Goal: Task Accomplishment & Management: Complete application form

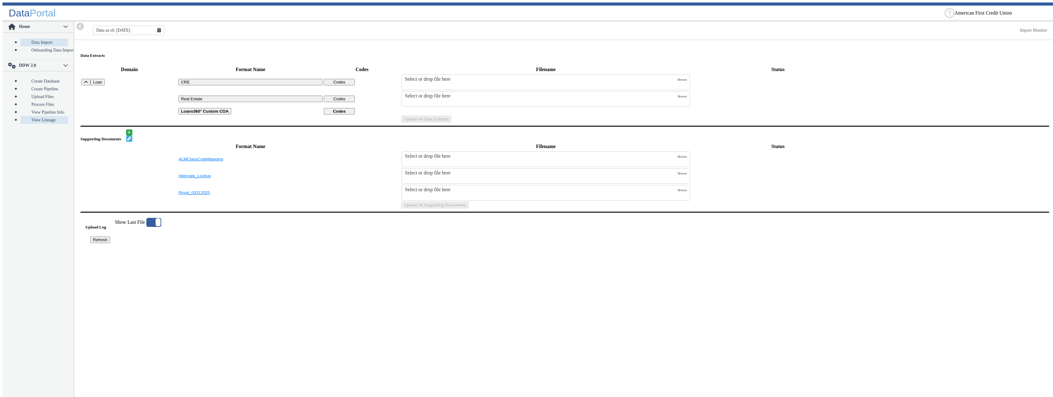
click at [38, 116] on link "View Lineage" at bounding box center [45, 120] width 48 height 8
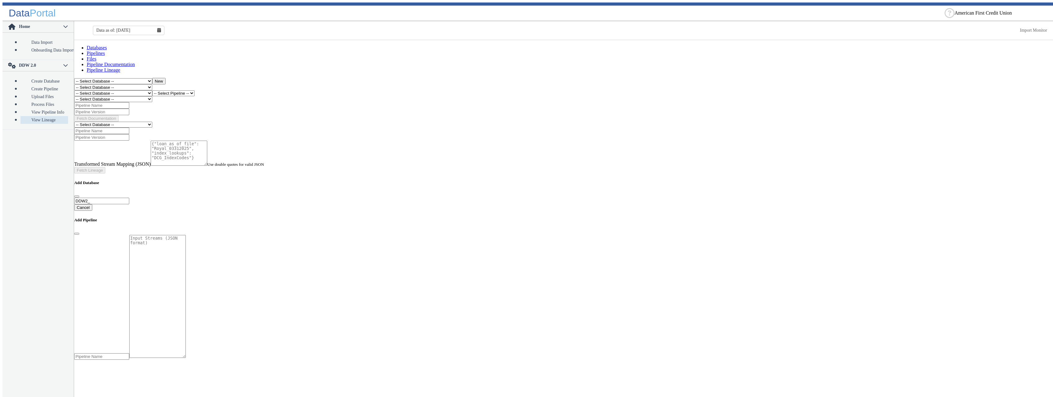
click at [649, 161] on main "Databases Pipelines Files Pipeline Documentation Pipeline Lineage -- Select Dat…" at bounding box center [564, 282] width 981 height 475
click at [257, 187] on main "Databases Pipelines Files Pipeline Documentation Pipeline Lineage -- Select Dat…" at bounding box center [564, 220] width 981 height 360
click at [29, 108] on link "View Pipeline Info" at bounding box center [45, 112] width 48 height 8
click at [30, 116] on link "View Lineage" at bounding box center [45, 120] width 48 height 8
click at [74, 122] on select "-- Select Database -- DDW2_DENIS2_API_DEV DDW2_DENIS3_API_DEV DDW2_DENIS4_API_D…" at bounding box center [113, 125] width 78 height 6
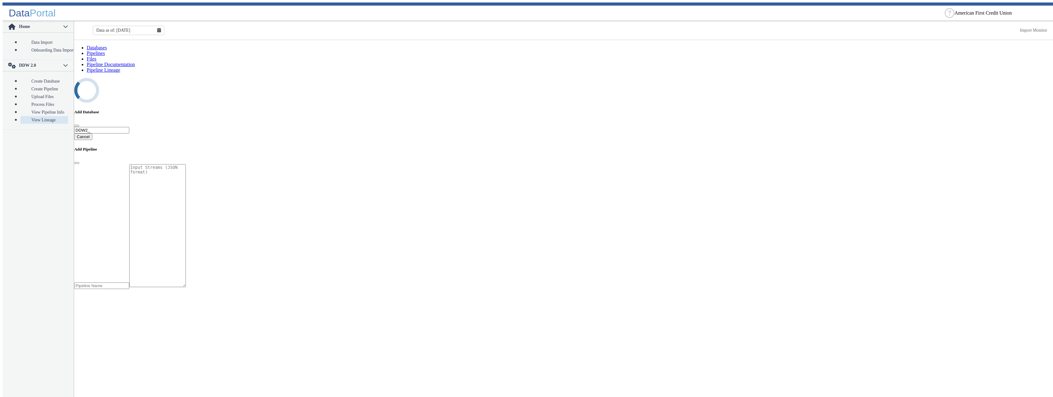
select select "7: Object"
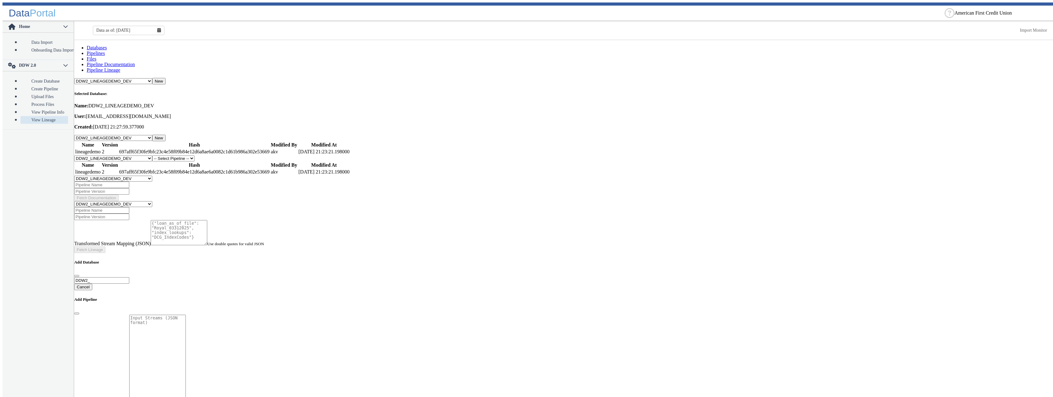
click at [129, 207] on input at bounding box center [101, 210] width 55 height 7
type input "lineagedemo"
click at [129, 214] on input at bounding box center [101, 217] width 55 height 7
type input "2"
click at [102, 247] on button "Fetch Lineage" at bounding box center [89, 250] width 31 height 7
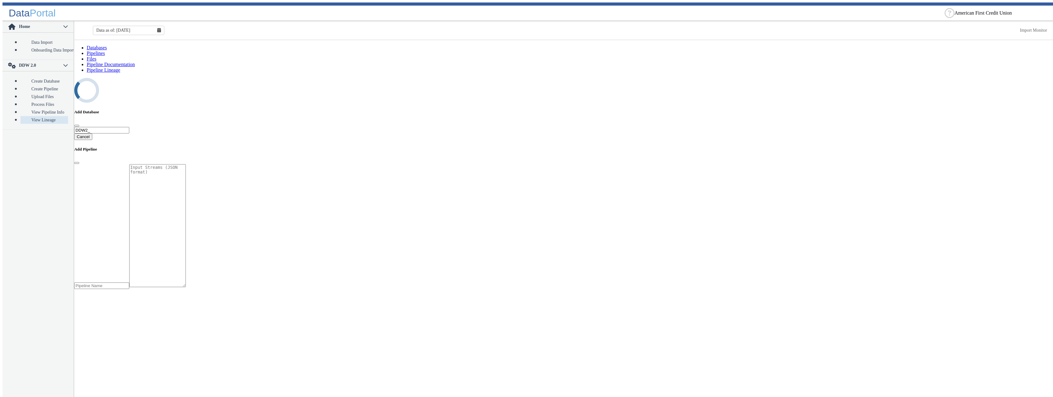
select select "7: Object"
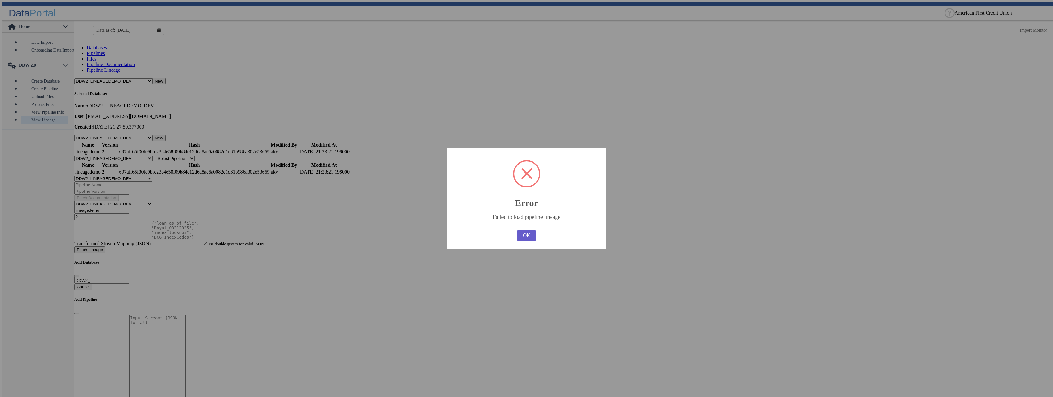
click at [528, 236] on button "OK" at bounding box center [526, 236] width 18 height 12
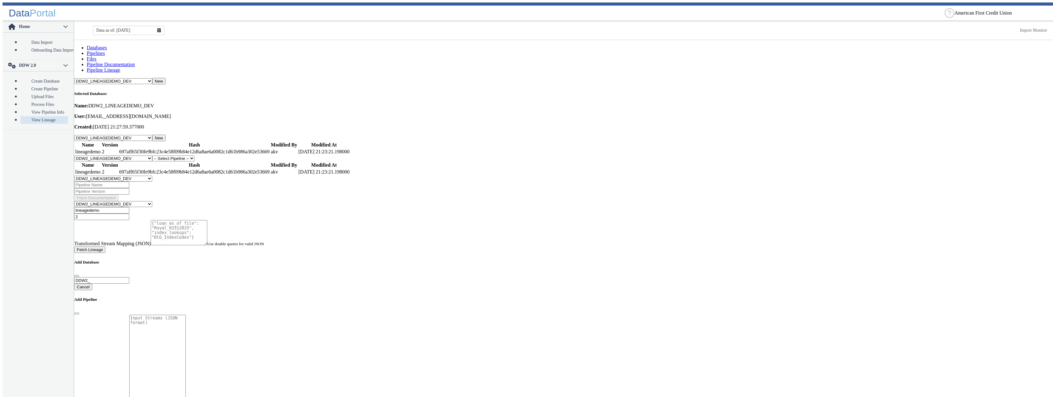
click at [207, 220] on textarea at bounding box center [179, 232] width 57 height 25
click at [674, 337] on main "Databases Pipelines Files Pipeline Documentation Pipeline Lineage -- Select Dat…" at bounding box center [564, 220] width 981 height 360
click at [181, 220] on textarea at bounding box center [179, 232] width 57 height 25
paste textarea "{ "transformed_stream_mapping": { "loan_as_of_file": "Royal_03312025_v2", "inde…"
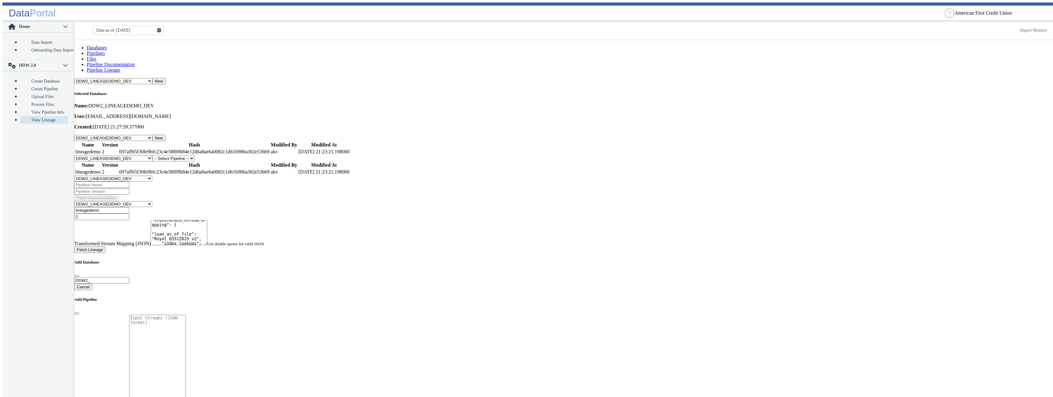
type textarea "{ "transformed_stream_mapping": { "loan_as_of_file": "Royal_03312025_v2", "inde…"
click at [100, 247] on button "Fetch Lineage" at bounding box center [89, 250] width 31 height 7
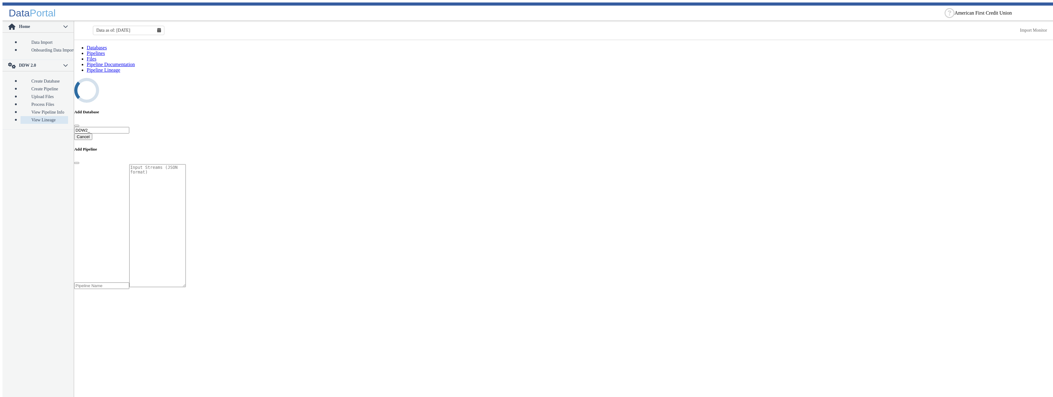
select select "7: Object"
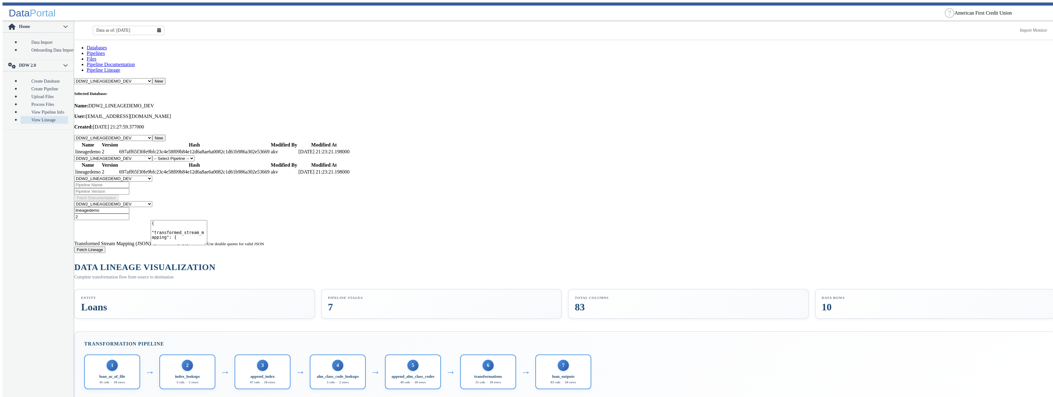
click at [135, 62] on link "Pipeline Documentation" at bounding box center [111, 64] width 48 height 5
click at [123, 182] on input at bounding box center [101, 185] width 55 height 7
type input "lineagedemo"
click at [129, 188] on input at bounding box center [101, 191] width 55 height 7
type input "2"
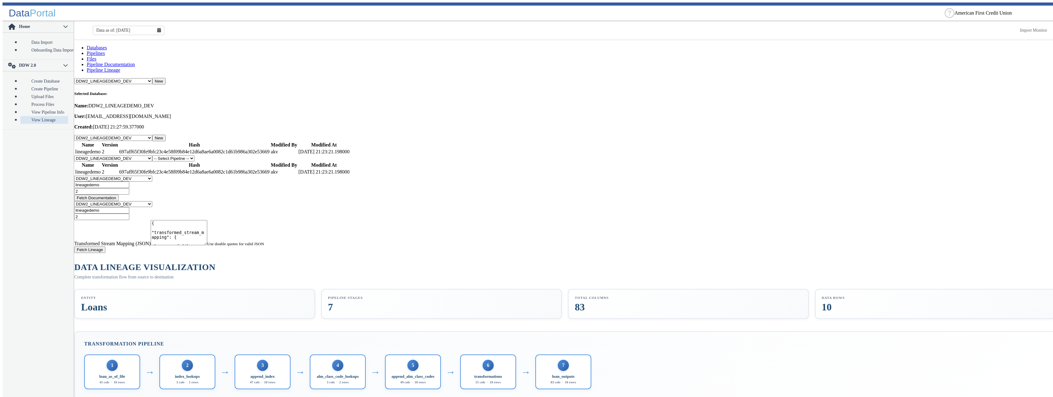
click at [119, 195] on button "Fetch Documentation" at bounding box center [96, 198] width 44 height 7
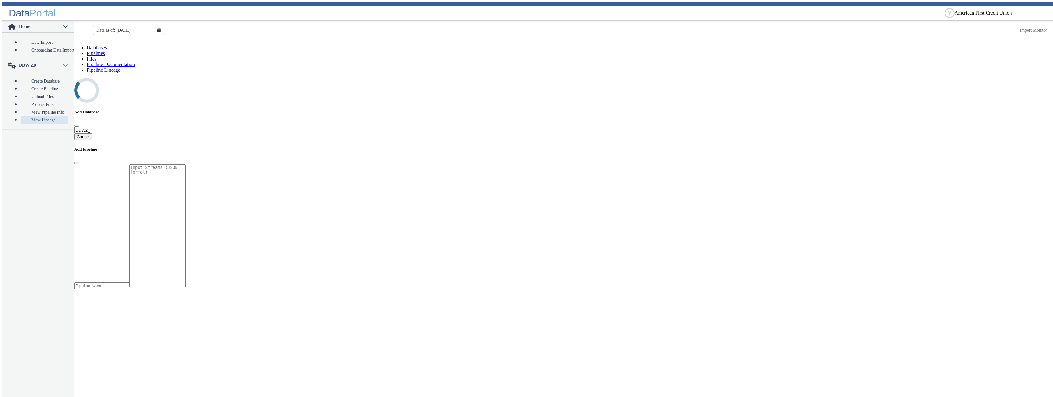
select select "7: Object"
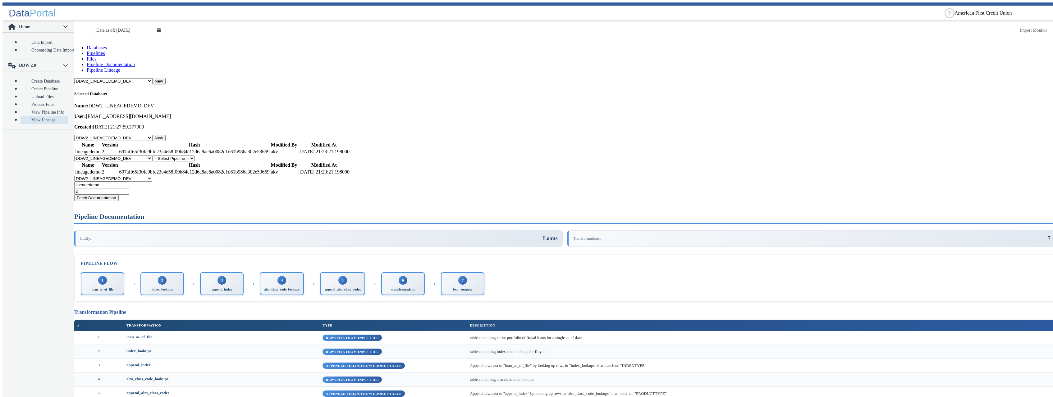
click at [120, 67] on link "Pipeline Lineage" at bounding box center [104, 69] width 34 height 5
click at [135, 62] on link "Pipeline Documentation" at bounding box center [111, 64] width 48 height 5
click at [96, 56] on link "Files" at bounding box center [92, 58] width 10 height 5
click at [152, 156] on select "-- Select Pipeline -- lineagedemo" at bounding box center [173, 159] width 42 height 6
select select "1: Object"
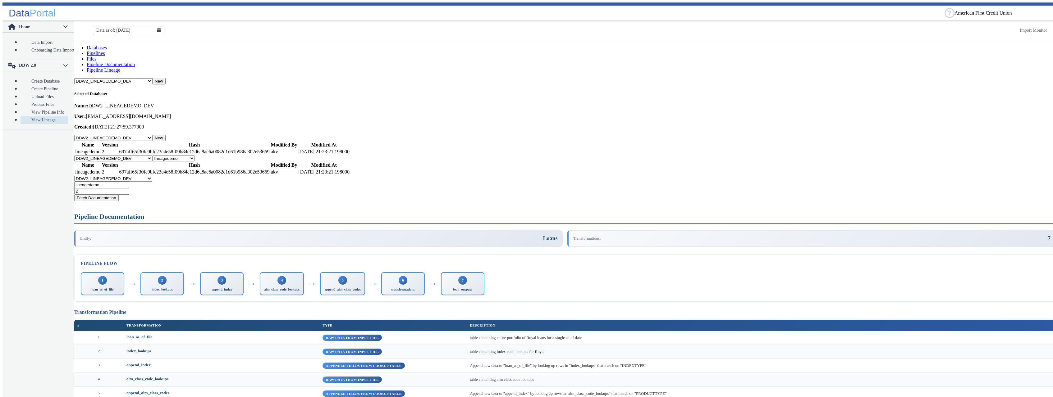
click option "lineagedemo" at bounding box center [0, 0] width 0 height 0
click at [208, 156] on button "New" at bounding box center [201, 159] width 13 height 7
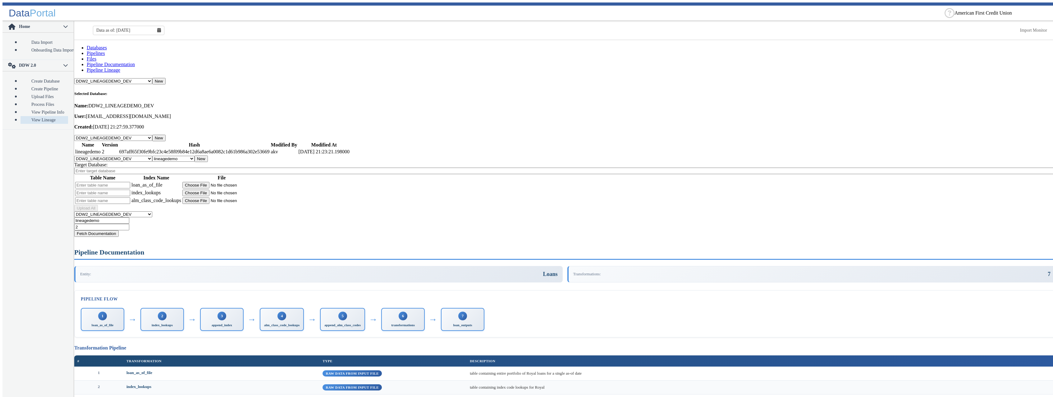
click at [140, 168] on input "Target Database:" at bounding box center [564, 171] width 981 height 7
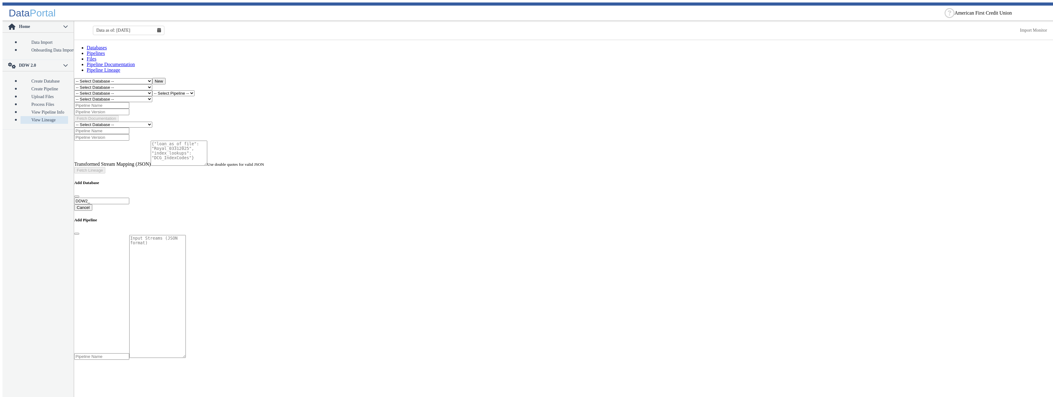
click at [96, 56] on link "Files" at bounding box center [92, 58] width 10 height 5
click at [74, 90] on select "-- Select Database -- DDW2_DENIS2_API_DEV DDW2_DENIS3_API_DEV DDW2_DENIS4_API_D…" at bounding box center [113, 93] width 78 height 6
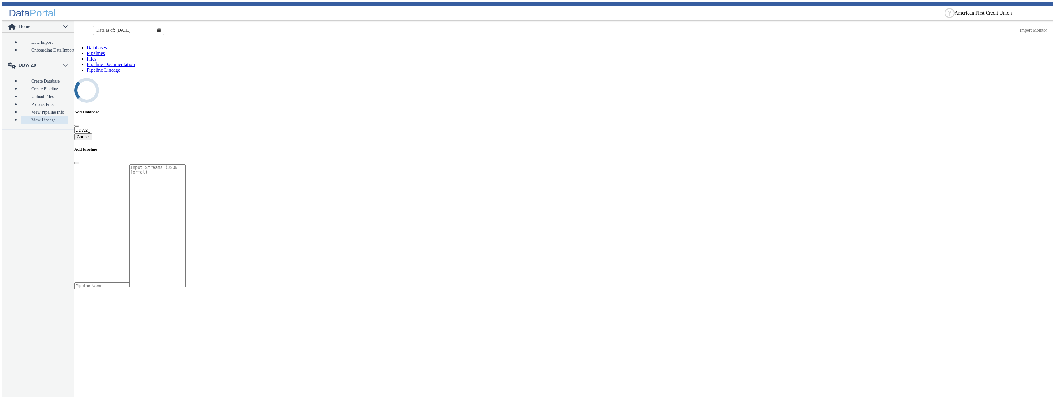
select select "7: Object"
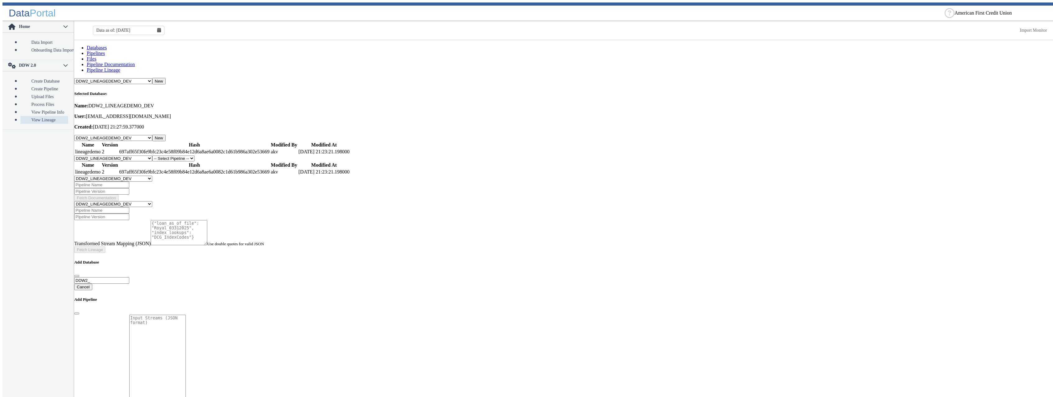
click at [152, 156] on select "-- Select Pipeline -- lineagedemo" at bounding box center [173, 159] width 42 height 6
select select "1: Object"
click option "lineagedemo" at bounding box center [0, 0] width 0 height 0
click at [208, 156] on button "New" at bounding box center [201, 159] width 13 height 7
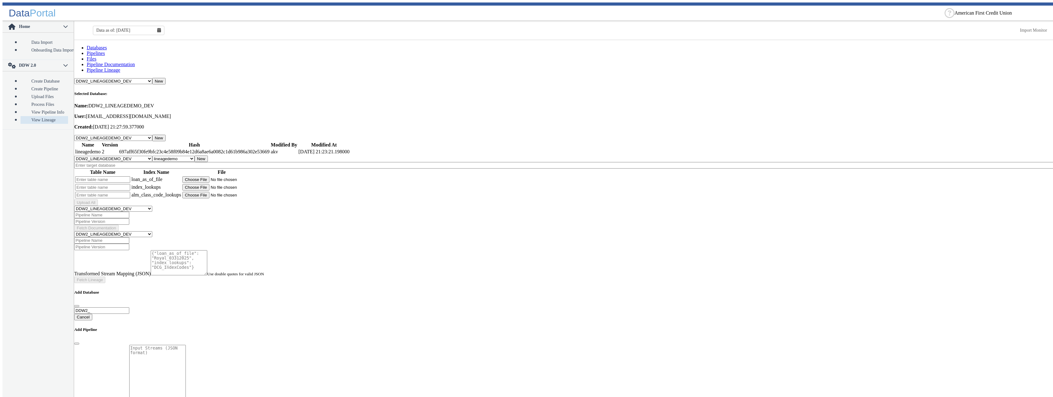
click at [176, 162] on input "text" at bounding box center [564, 165] width 981 height 7
click at [534, 241] on main "Databases Pipelines Files Pipeline Documentation Pipeline Lineage -- Select Dat…" at bounding box center [564, 220] width 981 height 360
click at [150, 162] on input "text" at bounding box center [564, 165] width 981 height 7
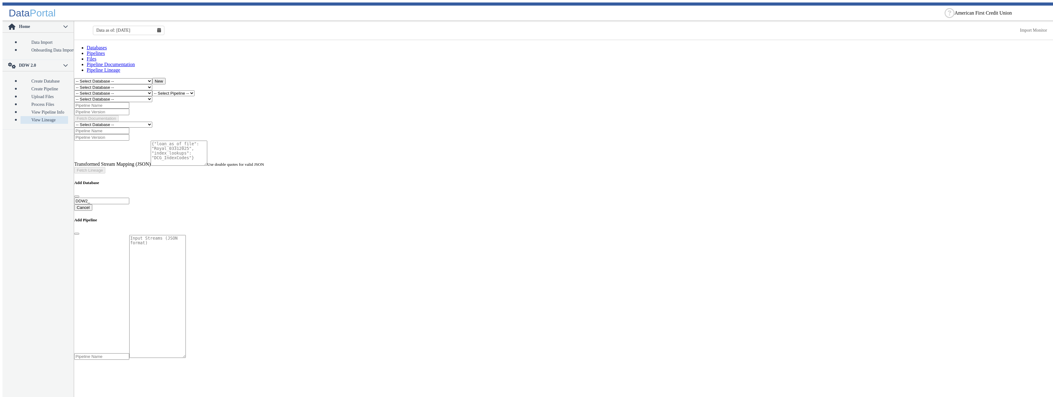
click at [96, 56] on link "Files" at bounding box center [92, 58] width 10 height 5
click at [74, 90] on select "-- Select Database -- DDW2_DENIS2_API_DEV DDW2_DENIS3_API_DEV DDW2_DENIS4_API_D…" at bounding box center [113, 93] width 78 height 6
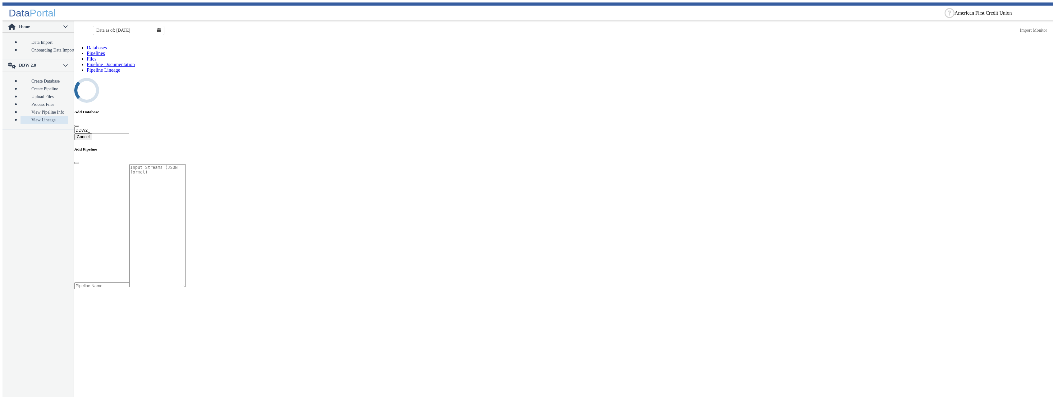
select select "7: Object"
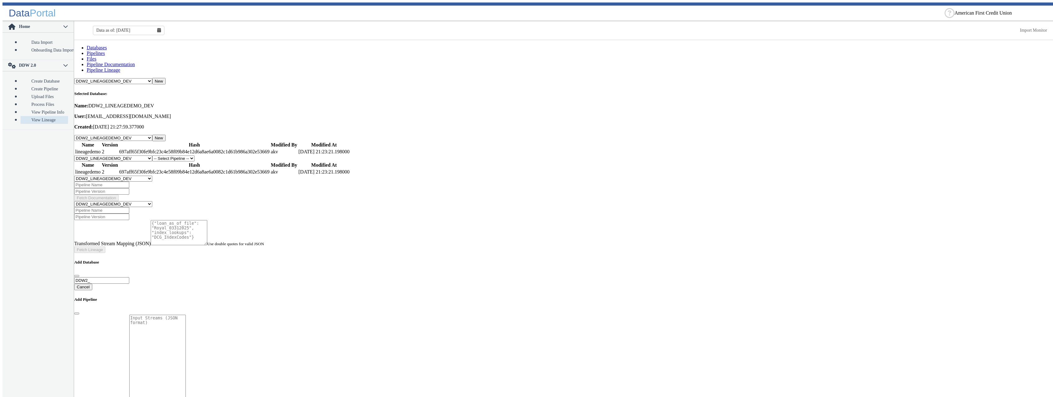
select select "1: Object"
click option "lineagedemo" at bounding box center [0, 0] width 0 height 0
click at [208, 156] on button "New" at bounding box center [201, 159] width 13 height 7
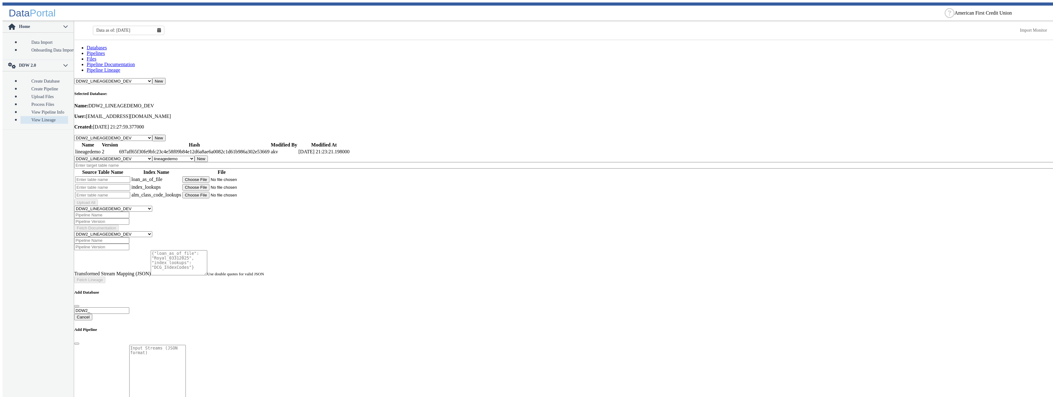
click at [113, 177] on input "text" at bounding box center [102, 180] width 55 height 7
type input "a"
click at [115, 184] on input "text" at bounding box center [102, 187] width 55 height 7
type input "aa"
click at [119, 192] on input "text" at bounding box center [102, 195] width 55 height 7
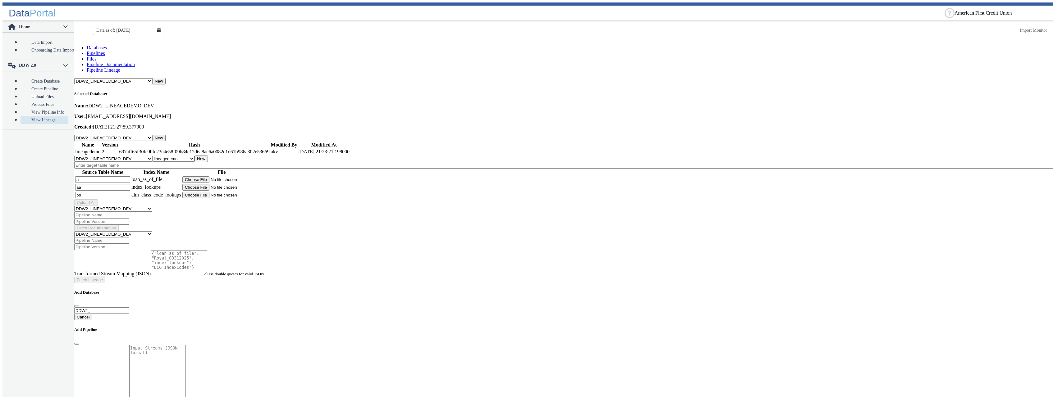
type input "bb"
click at [219, 177] on input "file" at bounding box center [221, 180] width 79 height 7
type input "C:\fakepath\Royal_03312025_v2.csv"
click at [223, 184] on input "file" at bounding box center [221, 187] width 79 height 7
type input "C:\fakepath\DCG_IndexCodes_New.csv"
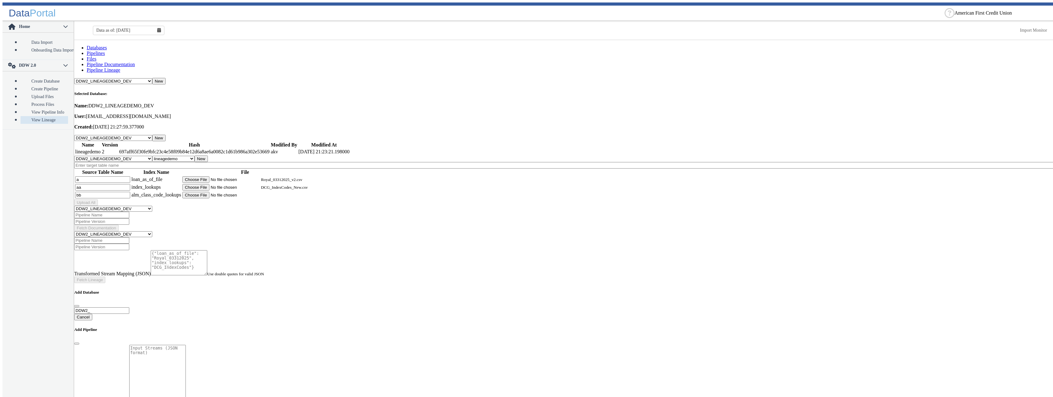
click at [220, 192] on input "file" at bounding box center [221, 195] width 79 height 7
type input "C:\fakepath\DCG_ALM_Class_Codes.csv"
click at [298, 199] on div "Upload All" at bounding box center [564, 202] width 981 height 7
click at [139, 162] on input "text" at bounding box center [564, 165] width 981 height 7
type input "s"
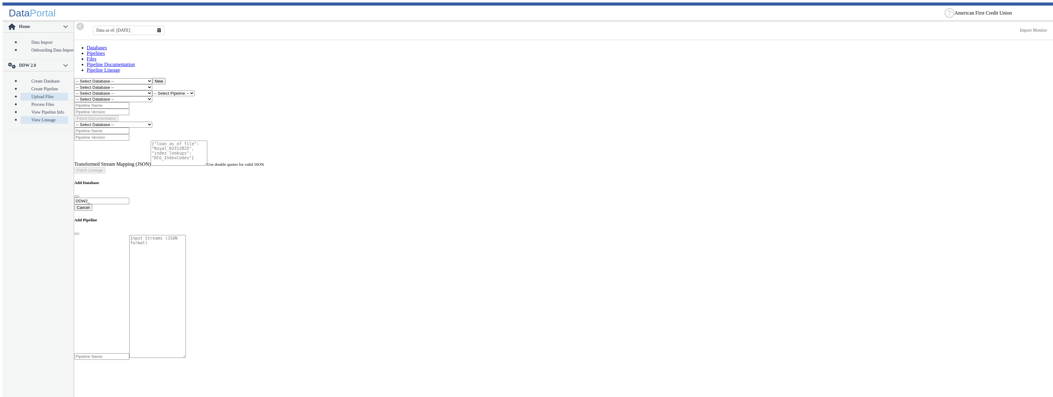
click at [33, 93] on link "Upload Files" at bounding box center [45, 97] width 48 height 8
click at [74, 90] on select "-- Select Database -- DDW2_DENIS2_API_DEV DDW2_DENIS3_API_DEV DDW2_DENIS4_API_D…" at bounding box center [113, 93] width 78 height 6
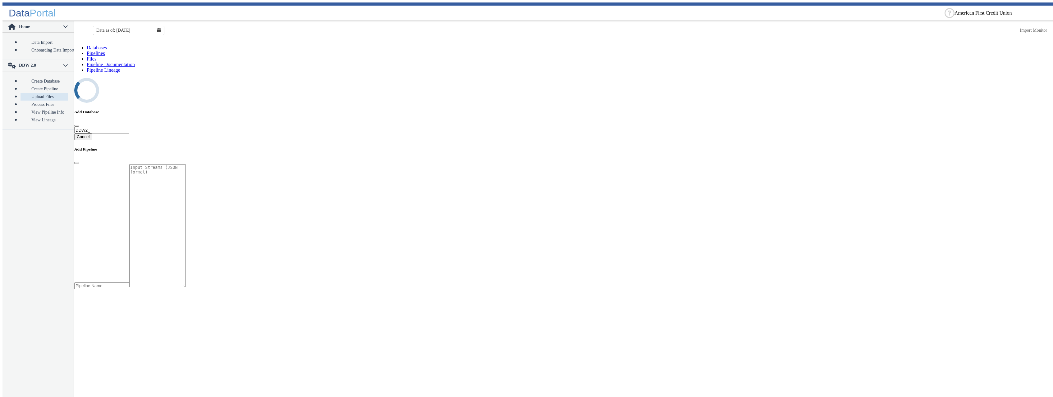
select select "7: Object"
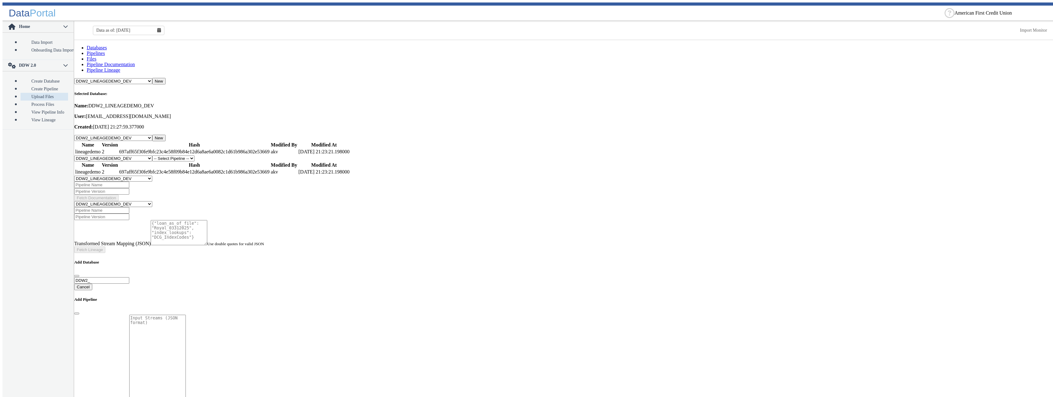
click at [152, 156] on select "-- Select Pipeline -- lineagedemo" at bounding box center [173, 159] width 42 height 6
select select "1: Object"
click option "lineagedemo" at bounding box center [0, 0] width 0 height 0
click at [208, 156] on button "New" at bounding box center [201, 159] width 13 height 7
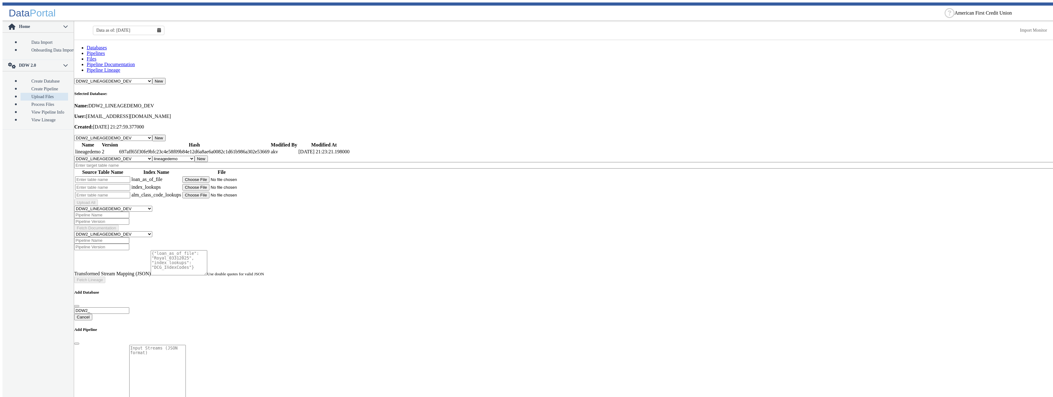
click at [165, 162] on input "text" at bounding box center [564, 165] width 981 height 7
type input "x"
click at [99, 177] on input "text" at bounding box center [102, 180] width 55 height 7
type input "z"
click at [99, 184] on input "text" at bounding box center [102, 187] width 55 height 7
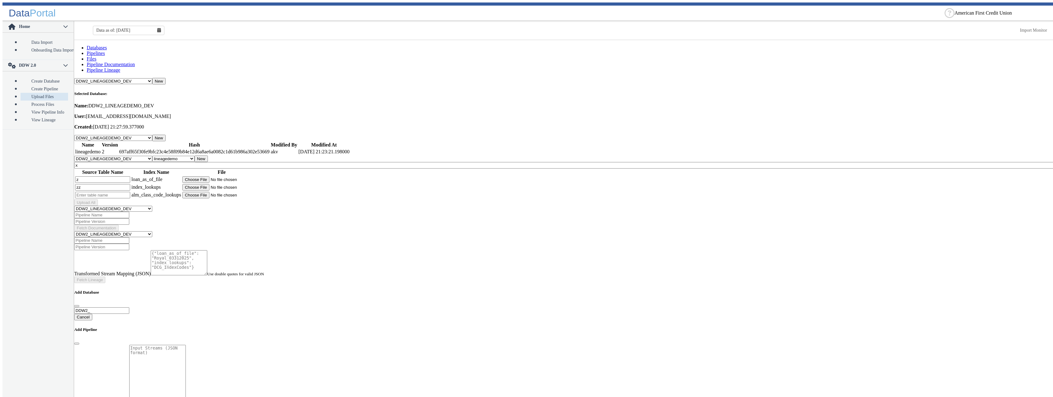
type input "zz"
click at [100, 192] on input "text" at bounding box center [102, 195] width 55 height 7
type input "zzz"
click at [231, 177] on input "file" at bounding box center [221, 180] width 79 height 7
type input "C:\fakepath\Royal_03312025_v2.csv"
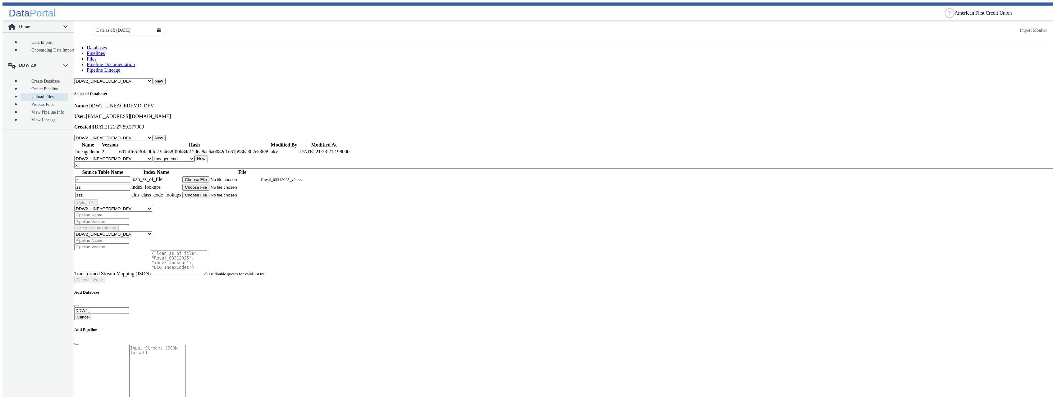
click at [226, 184] on input "file" at bounding box center [221, 187] width 79 height 7
type input "C:\fakepath\DCG_IndexCodes_New.csv"
click at [229, 192] on input "file" at bounding box center [221, 195] width 79 height 7
type input "C:\fakepath\DCG_ALM_Class_Codes.csv"
click at [98, 199] on button "Upload All" at bounding box center [86, 202] width 24 height 7
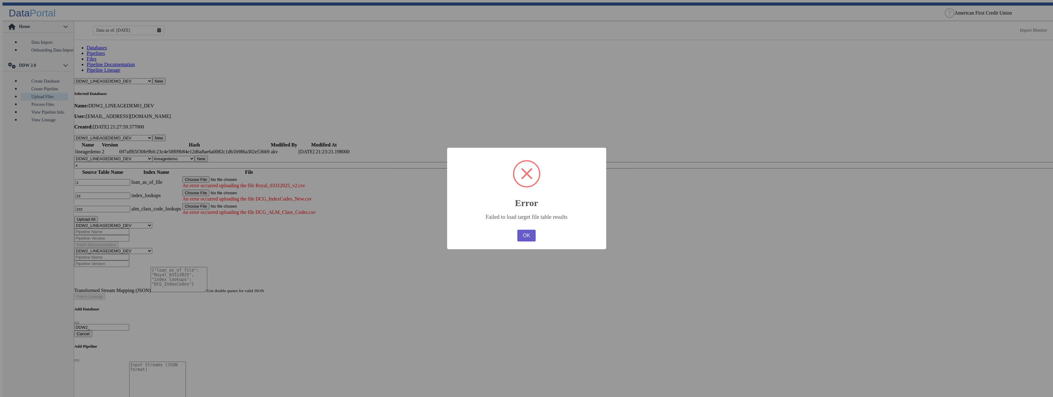
click at [527, 235] on button "OK" at bounding box center [526, 236] width 18 height 12
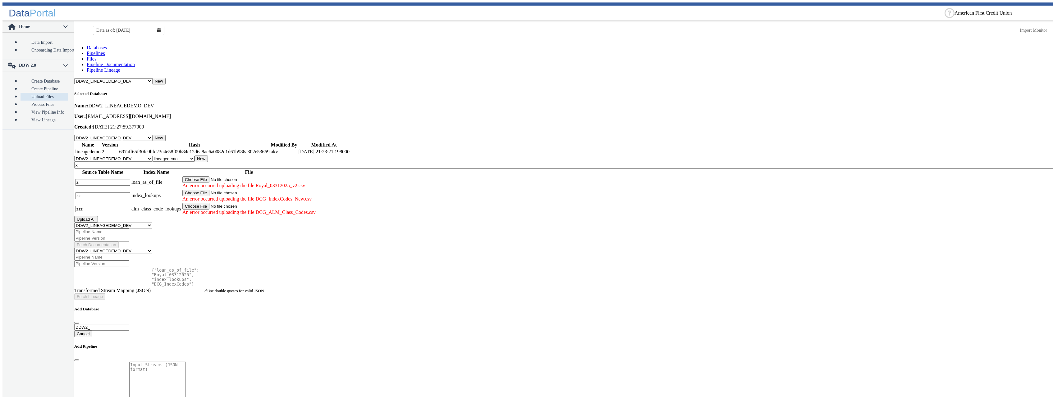
click at [180, 162] on input "x" at bounding box center [564, 165] width 981 height 7
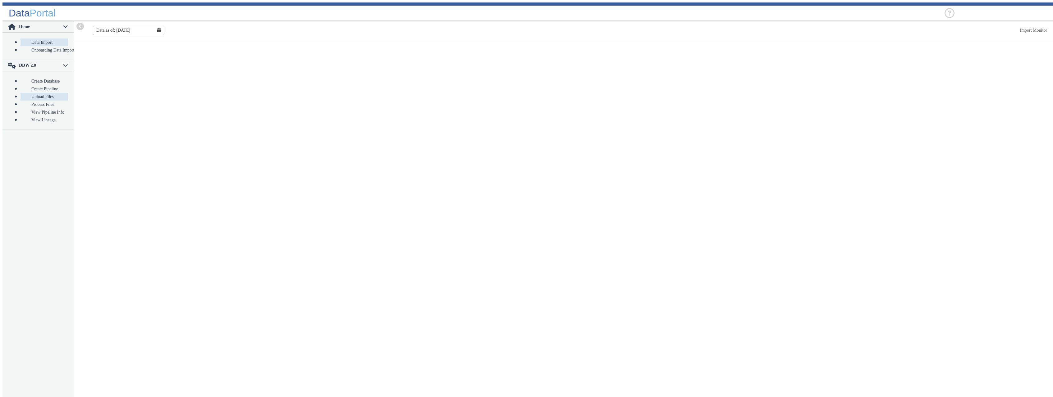
click at [30, 93] on link "Upload Files" at bounding box center [45, 97] width 48 height 8
select select "7: Object"
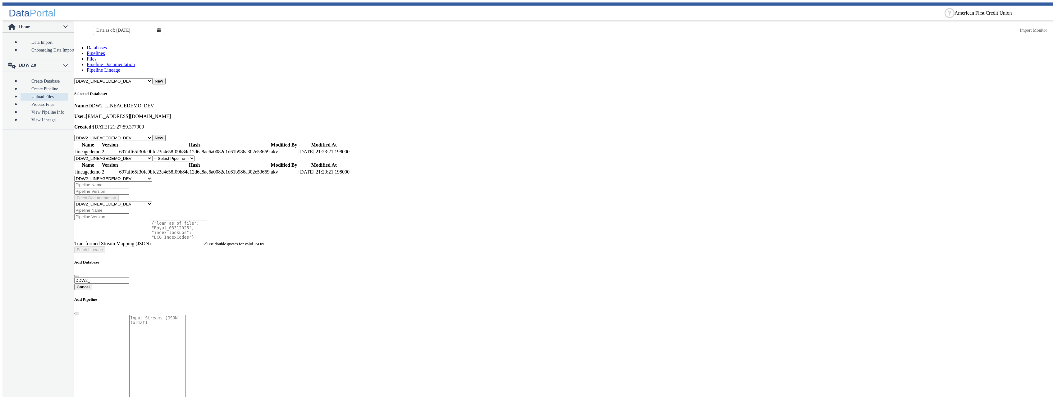
click at [195, 156] on select "-- Select Pipeline -- lineagedemo" at bounding box center [173, 159] width 42 height 6
select select "1: Object"
click option "lineagedemo" at bounding box center [0, 0] width 0 height 0
click at [208, 156] on button "New" at bounding box center [201, 159] width 13 height 7
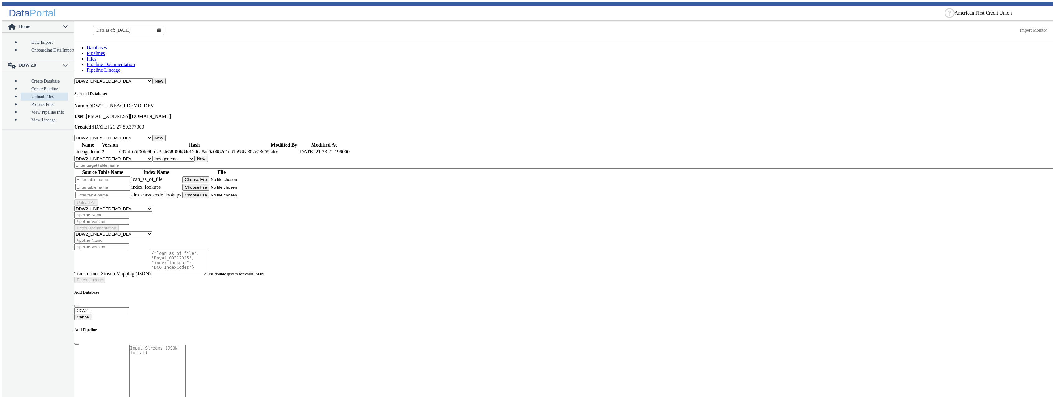
click at [173, 162] on input "text" at bounding box center [564, 165] width 981 height 7
type input "x"
click at [122, 177] on input "text" at bounding box center [102, 180] width 55 height 7
type input "w"
click at [123, 184] on input "text" at bounding box center [102, 187] width 55 height 7
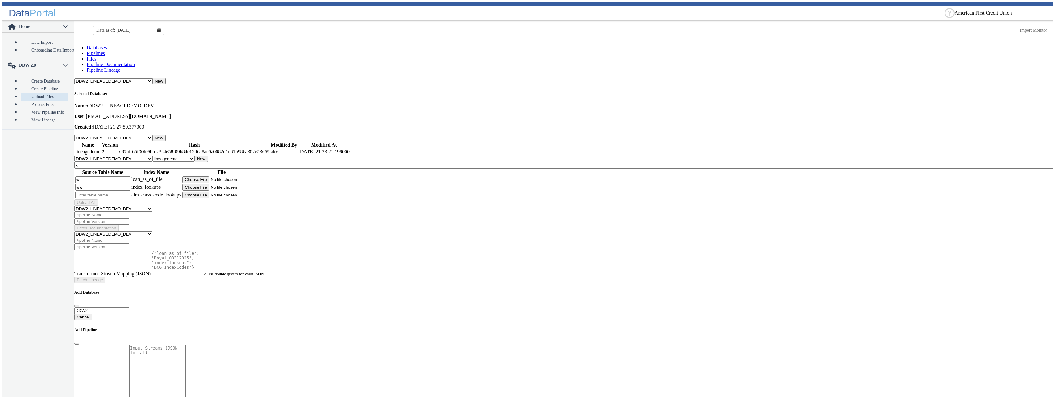
type input "ww"
click at [123, 192] on input "text" at bounding box center [102, 195] width 55 height 7
type input "www"
click at [225, 177] on input "file" at bounding box center [221, 180] width 79 height 7
type input "C:\fakepath\Royal_03312025_v2.csv"
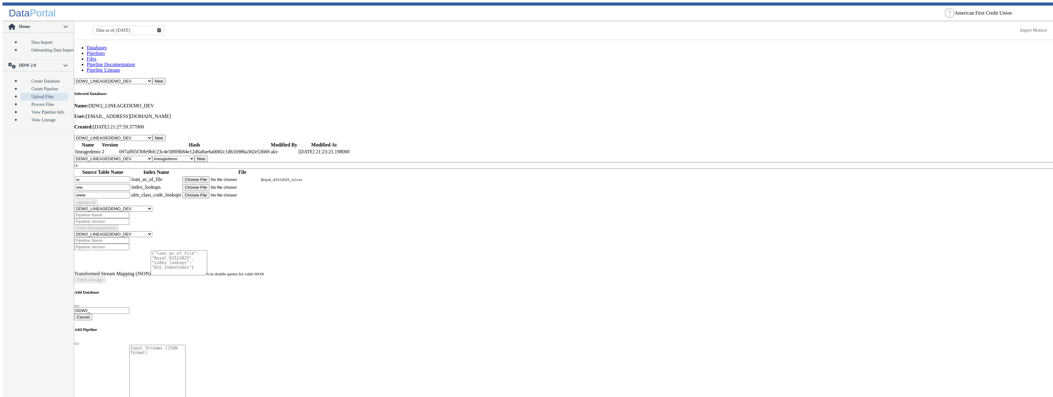
click at [222, 184] on input "file" at bounding box center [221, 187] width 79 height 7
type input "C:\fakepath\DCG_IndexCodes_New.csv"
click at [227, 192] on input "file" at bounding box center [221, 195] width 79 height 7
type input "C:\fakepath\DCG_ALM_Class_Codes.csv"
click at [98, 199] on button "Upload All" at bounding box center [86, 202] width 24 height 7
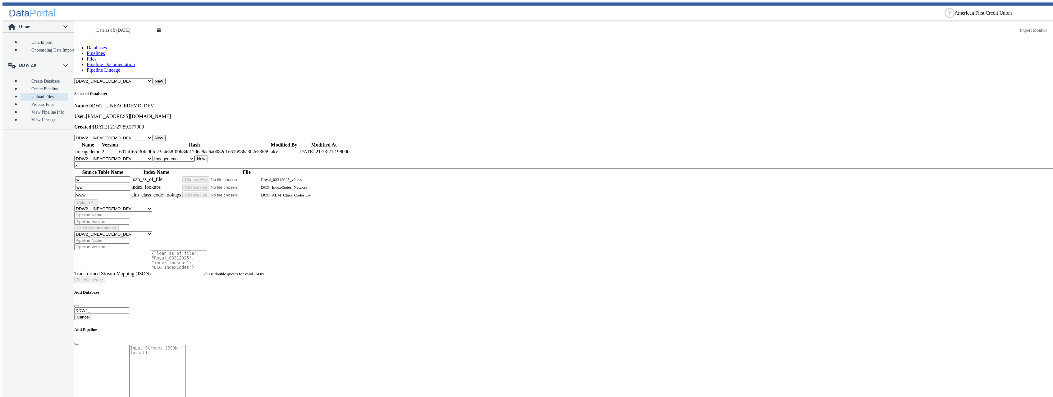
click at [365, 172] on main "Databases Pipelines Files Pipeline Documentation Pipeline Lineage -- Select Dat…" at bounding box center [564, 337] width 981 height 585
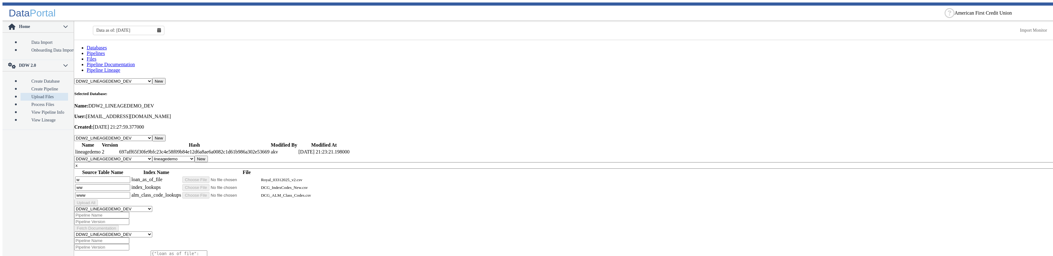
drag, startPoint x: 415, startPoint y: 255, endPoint x: 415, endPoint y: 216, distance: 38.5
click at [415, 216] on main "Databases Pipelines Files Pipeline Documentation Pipeline Lineage -- Select Dat…" at bounding box center [564, 149] width 981 height 219
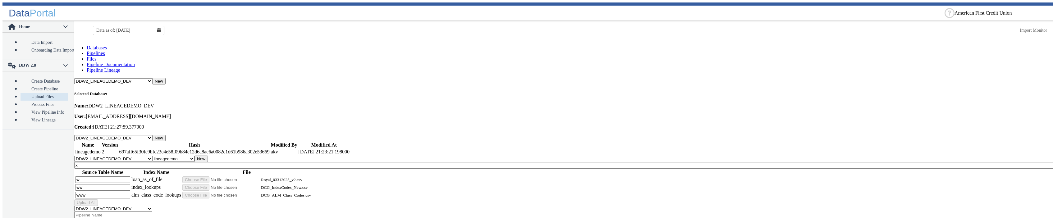
click at [208, 156] on button "New" at bounding box center [201, 159] width 13 height 7
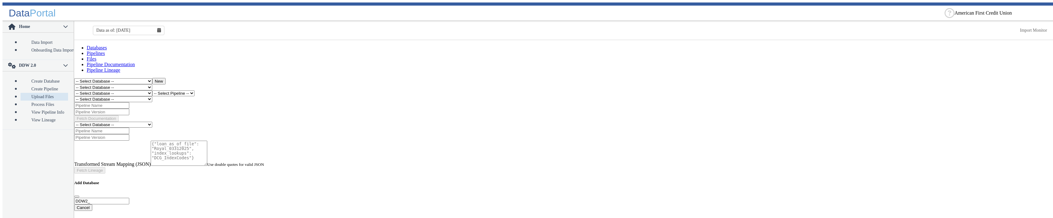
click at [74, 90] on select "-- Select Database -- DDW2_DENIS2_API_DEV DDW2_DENIS3_API_DEV DDW2_DENIS4_API_D…" at bounding box center [113, 93] width 78 height 6
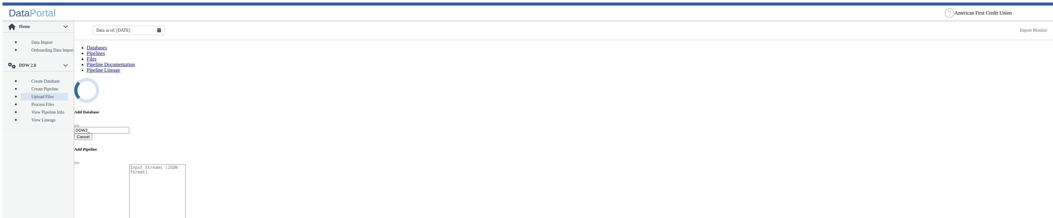
select select "7: Object"
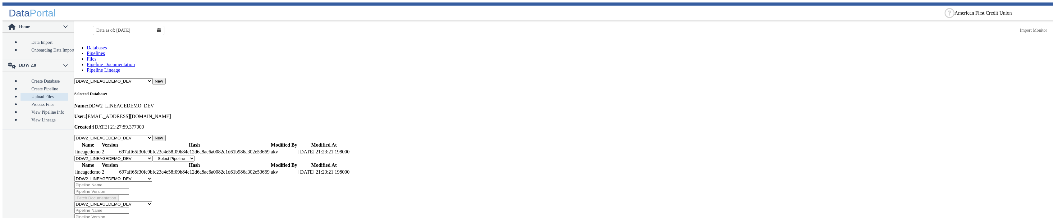
select select "1: Object"
click option "lineagedemo" at bounding box center [0, 0] width 0 height 0
click at [208, 156] on button "New" at bounding box center [201, 159] width 13 height 7
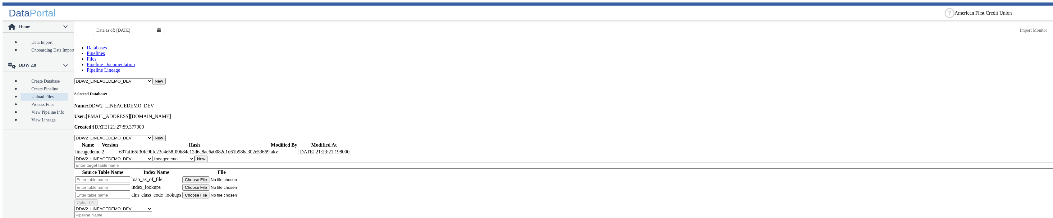
click at [130, 162] on input "text" at bounding box center [564, 165] width 981 height 7
type input "x"
click at [130, 177] on input "text" at bounding box center [102, 180] width 55 height 7
type input "g"
click at [128, 184] on input "text" at bounding box center [102, 187] width 55 height 7
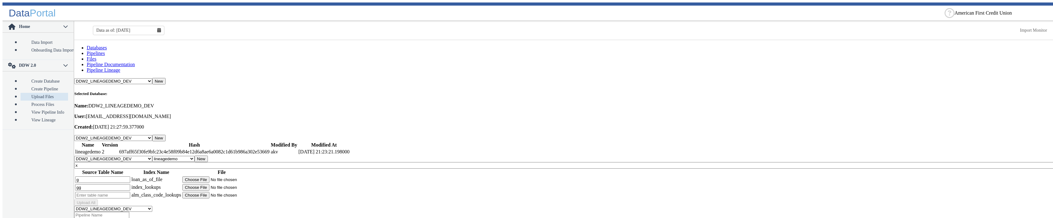
type input "gg"
click at [125, 192] on input "text" at bounding box center [102, 195] width 55 height 7
type input "ggg"
click at [223, 177] on input "file" at bounding box center [221, 180] width 79 height 7
type input "C:\fakepath\Royal_03312025_v2.csv"
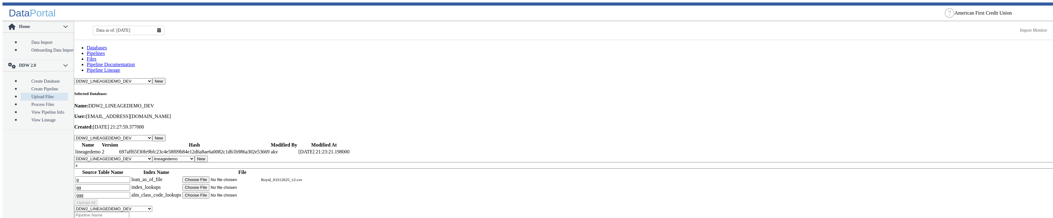
click at [223, 184] on input "file" at bounding box center [221, 187] width 79 height 7
type input "C:\fakepath\DCG_IndexCodes_New.csv"
click at [225, 192] on input "file" at bounding box center [221, 195] width 79 height 7
type input "C:\fakepath\DCG_ALM_Class_Codes.csv"
click at [98, 199] on button "Upload All" at bounding box center [86, 202] width 24 height 7
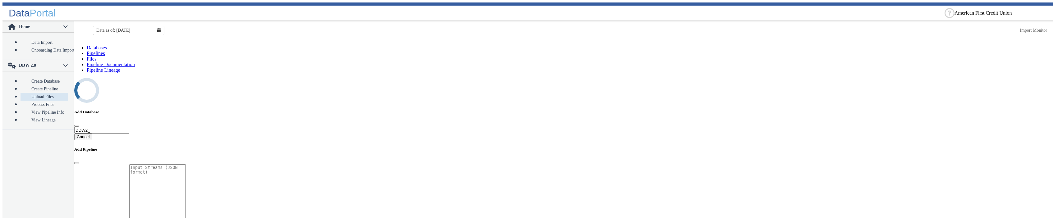
select select "7: Object"
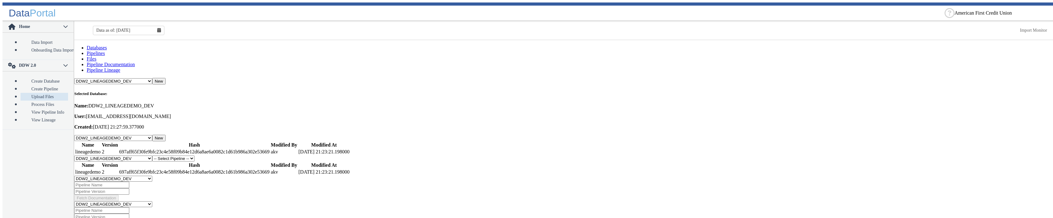
select select "1: Object"
click option "lineagedemo" at bounding box center [0, 0] width 0 height 0
click at [208, 156] on button "New" at bounding box center [201, 159] width 13 height 7
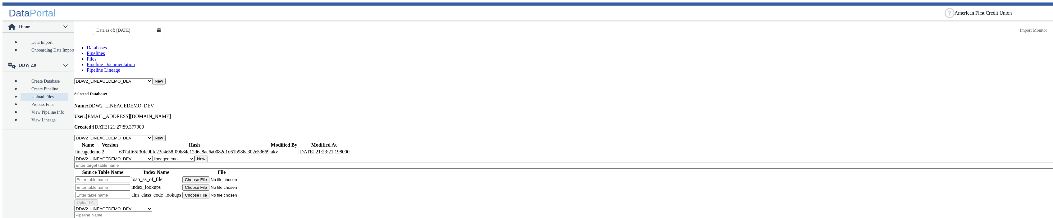
click at [130, 177] on input "text" at bounding box center [102, 180] width 55 height 7
type input "f"
click at [130, 184] on input "text" at bounding box center [102, 187] width 55 height 7
type input "ff"
click at [130, 192] on input "text" at bounding box center [102, 195] width 55 height 7
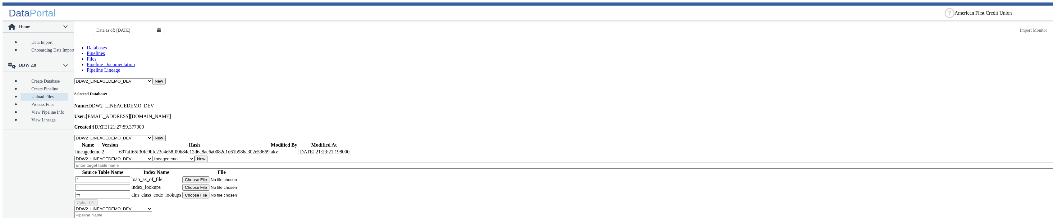
type input "fff"
click at [224, 177] on input "file" at bounding box center [221, 180] width 79 height 7
type input "C:\fakepath\Royal_03312025_v2.csv"
click at [222, 184] on input "file" at bounding box center [221, 187] width 79 height 7
type input "C:\fakepath\DCG_IndexCodes_New.csv"
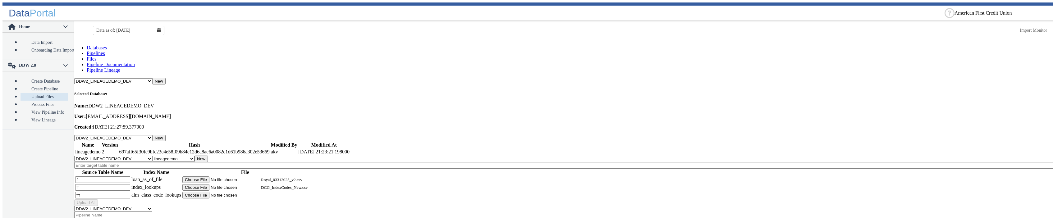
click at [223, 192] on input "file" at bounding box center [221, 195] width 79 height 7
type input "C:\fakepath\DCG_ALM_Class_Codes.csv"
click at [175, 162] on input "text" at bounding box center [564, 165] width 981 height 7
type input "ffff"
click at [98, 199] on button "Upload All" at bounding box center [86, 202] width 24 height 7
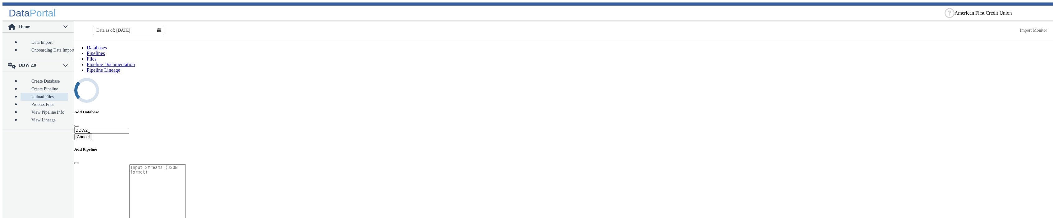
select select "7: Object"
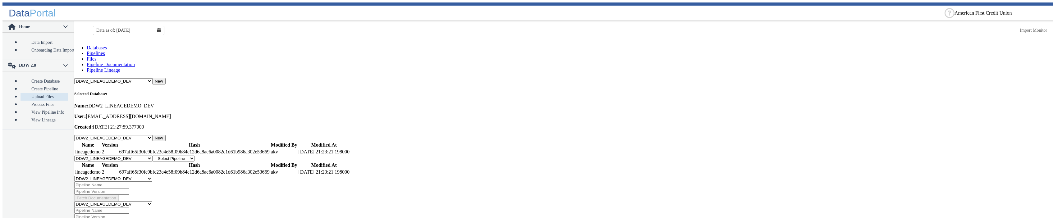
click at [152, 156] on select "-- Select Pipeline -- lineagedemo" at bounding box center [173, 159] width 42 height 6
select select "1: Object"
click option "lineagedemo" at bounding box center [0, 0] width 0 height 0
click at [208, 156] on button "New" at bounding box center [201, 159] width 13 height 7
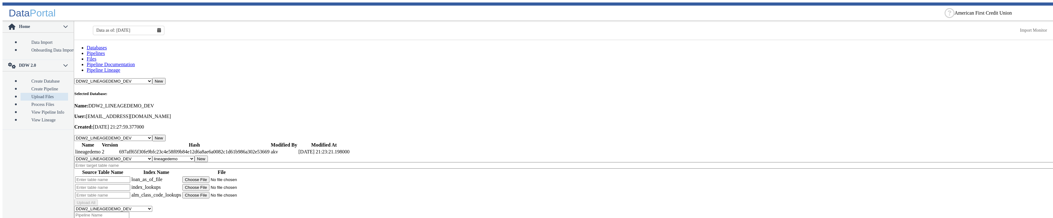
click at [130, 162] on input "text" at bounding box center [564, 165] width 981 height 7
type input "q"
click at [105, 177] on input "text" at bounding box center [102, 180] width 55 height 7
type input "qq"
click at [111, 184] on input "text" at bounding box center [102, 187] width 55 height 7
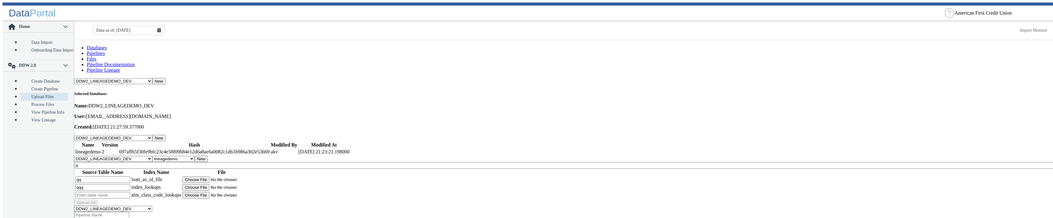
type input "qqq"
click at [111, 192] on input "text" at bounding box center [102, 195] width 55 height 7
type input "qqq"
click at [227, 177] on input "file" at bounding box center [221, 180] width 79 height 7
type input "C:\fakepath\Royal_03312025_v2.csv"
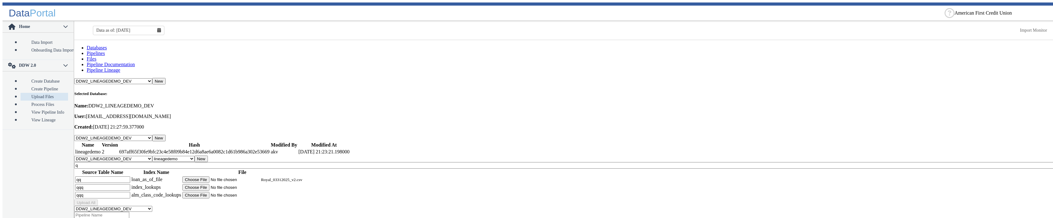
click at [223, 184] on input "file" at bounding box center [221, 187] width 79 height 7
type input "C:\fakepath\DCG_IndexCodes_New.csv"
click at [229, 192] on input "file" at bounding box center [221, 195] width 79 height 7
type input "C:\fakepath\DCG_ALM_Class_Codes.csv"
click at [126, 192] on input "qqq" at bounding box center [102, 195] width 55 height 7
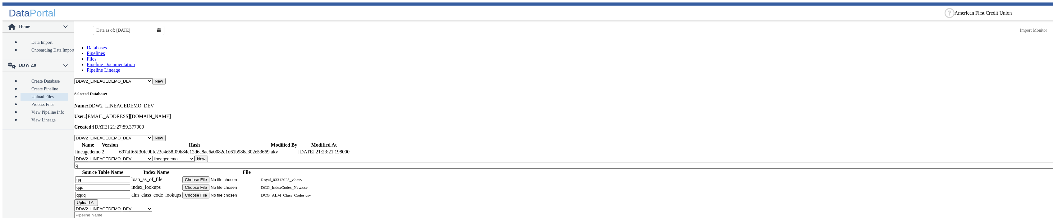
type input "qqqq"
click at [98, 199] on button "Upload All" at bounding box center [86, 202] width 24 height 7
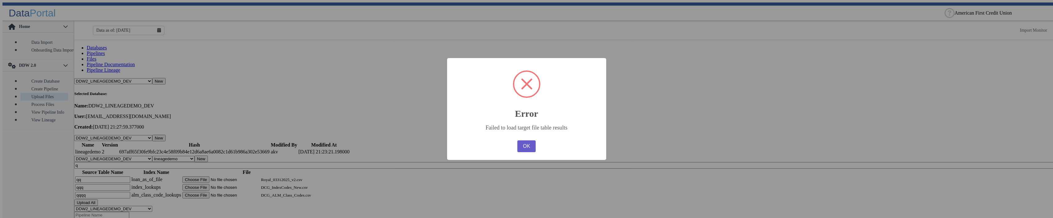
click at [528, 147] on button "OK" at bounding box center [526, 146] width 18 height 12
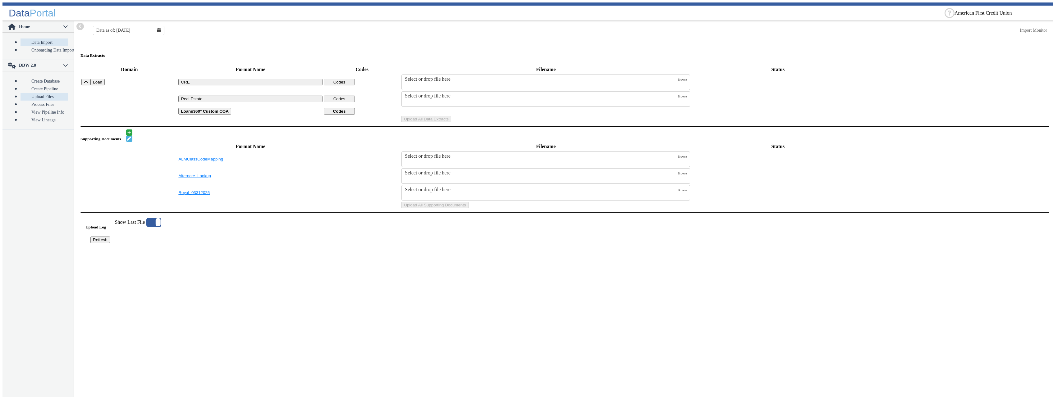
click at [36, 93] on link "Upload Files" at bounding box center [45, 97] width 48 height 8
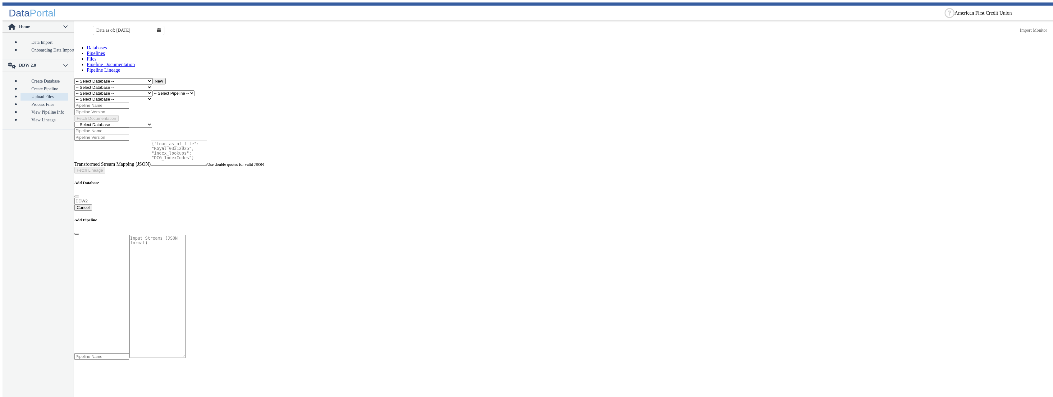
click at [74, 90] on select "-- Select Database -- DDW2_DENIS2_API_DEV DDW2_DENIS3_API_DEV DDW2_DENIS4_API_D…" at bounding box center [113, 93] width 78 height 6
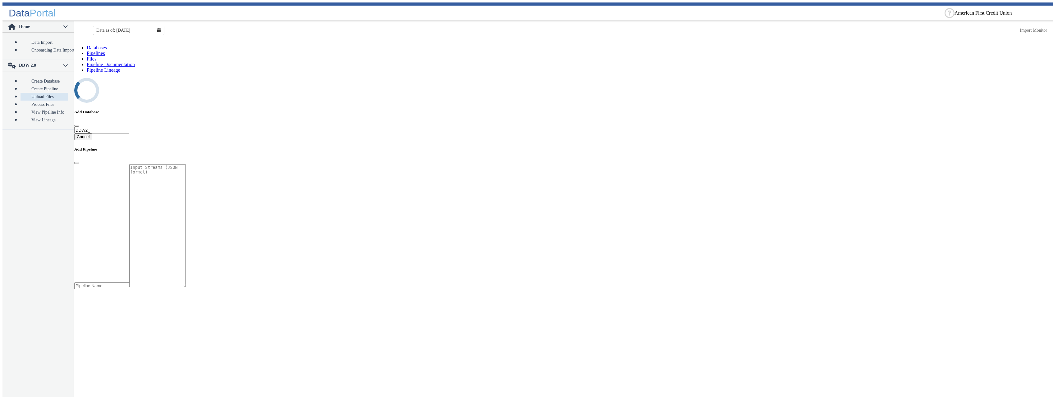
select select "7: Object"
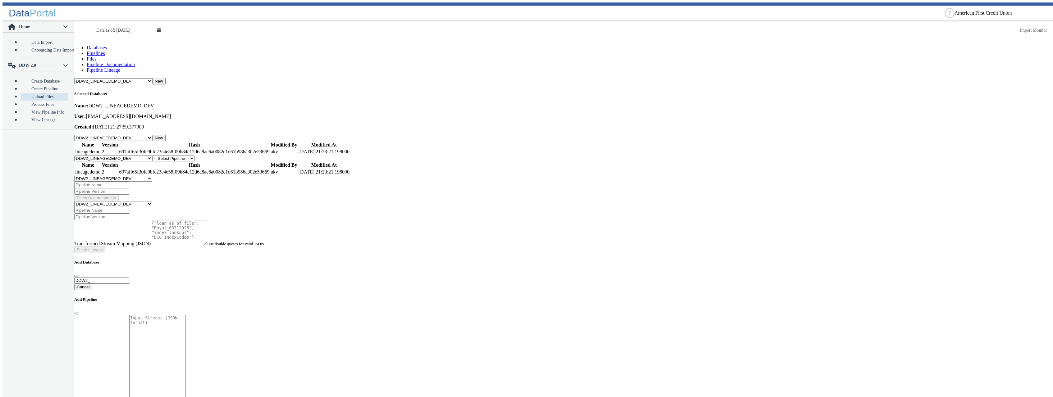
click at [152, 156] on select "-- Select Pipeline -- lineagedemo" at bounding box center [173, 159] width 42 height 6
select select "1: Object"
click option "lineagedemo" at bounding box center [0, 0] width 0 height 0
click at [208, 156] on button "New" at bounding box center [201, 159] width 13 height 7
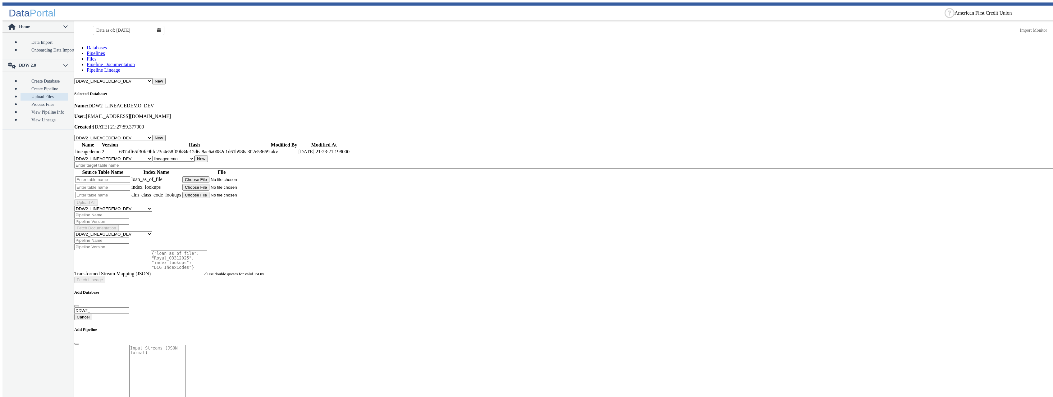
click at [130, 177] on input "text" at bounding box center [102, 180] width 55 height 7
click at [130, 162] on input "text" at bounding box center [564, 165] width 981 height 7
type input "v"
click at [114, 177] on input "text" at bounding box center [102, 180] width 55 height 7
type input "vv"
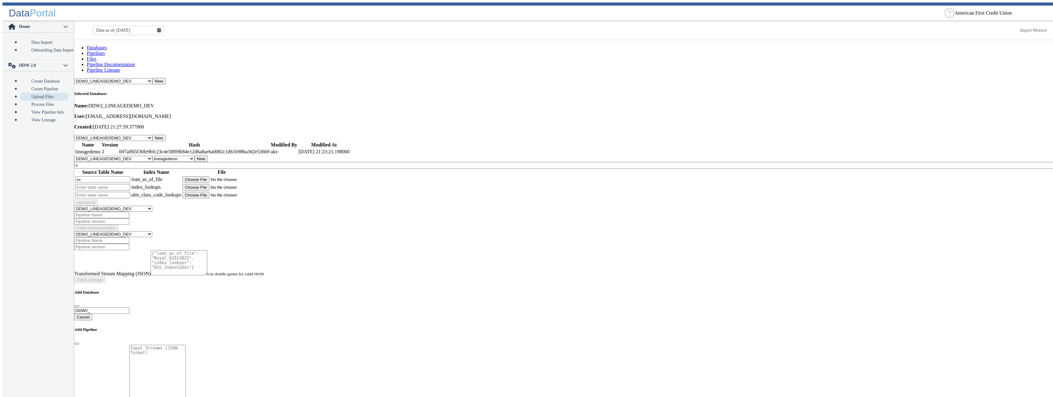
click at [115, 184] on input "text" at bounding box center [102, 187] width 55 height 7
type input "vvv"
click at [114, 192] on input "text" at bounding box center [102, 195] width 55 height 7
type input "vvvv"
click at [217, 177] on input "file" at bounding box center [221, 180] width 79 height 7
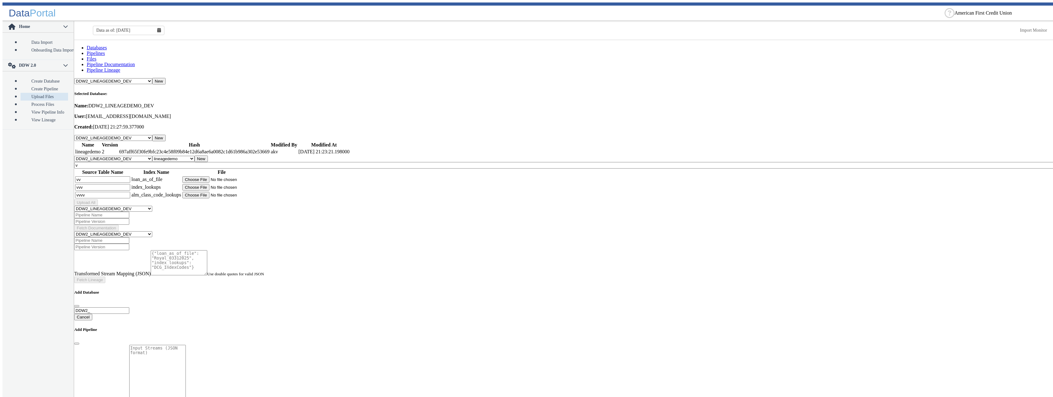
type input "C:\fakepath\Royal_03312025_v2.csv"
click at [228, 184] on input "file" at bounding box center [221, 187] width 79 height 7
type input "C:\fakepath\DCG_IndexCodes_New.csv"
click at [218, 192] on input "file" at bounding box center [221, 195] width 79 height 7
type input "C:\fakepath\DCG_ALM_Class_Codes.csv"
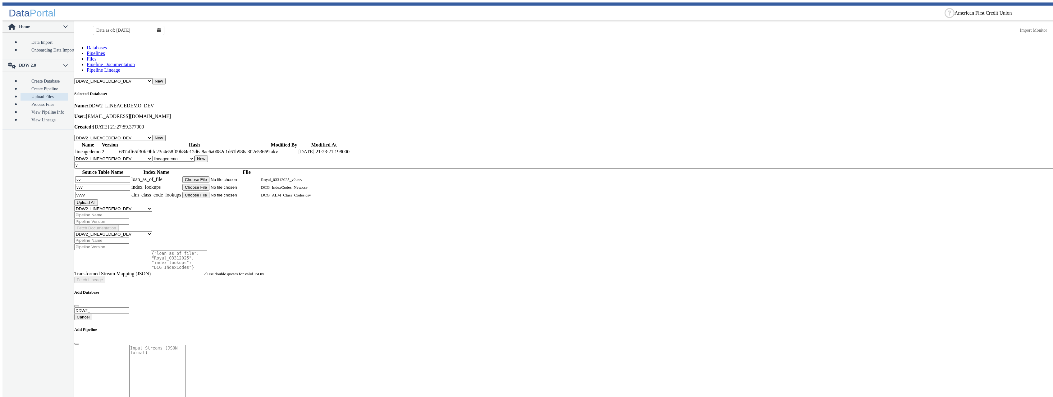
click at [98, 199] on button "Upload All" at bounding box center [86, 202] width 24 height 7
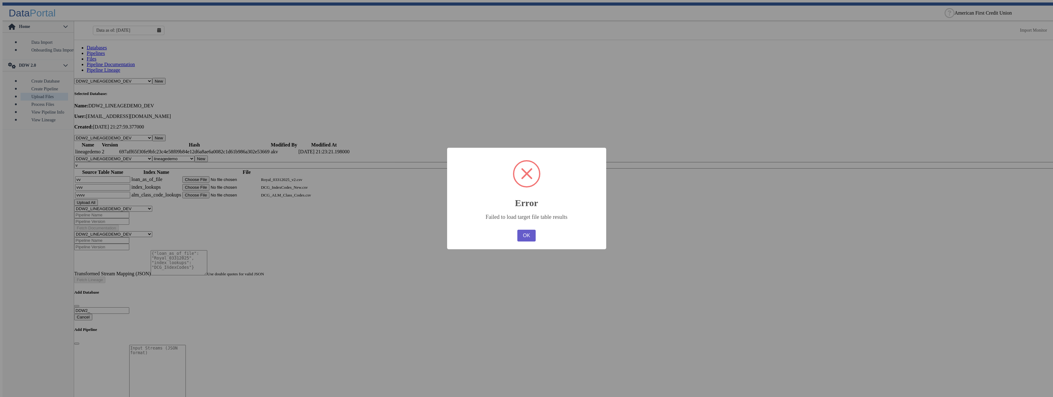
click at [526, 236] on button "OK" at bounding box center [526, 236] width 18 height 12
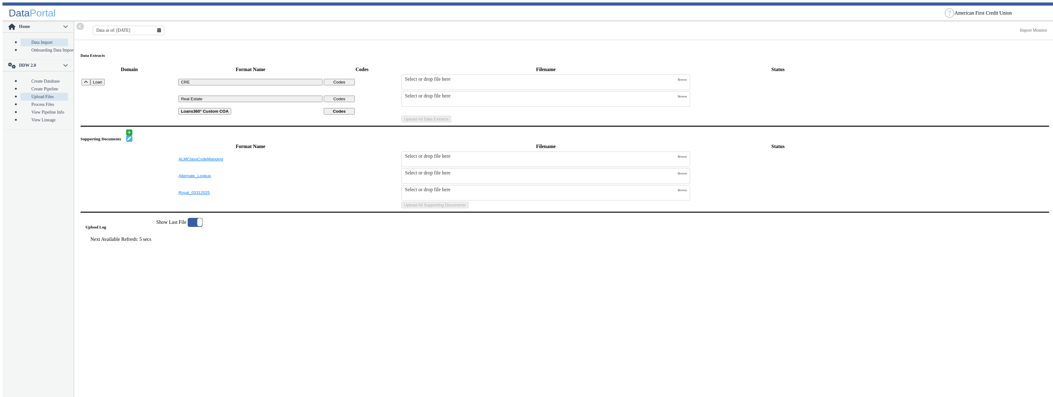
click at [41, 93] on link "Upload Files" at bounding box center [45, 97] width 48 height 8
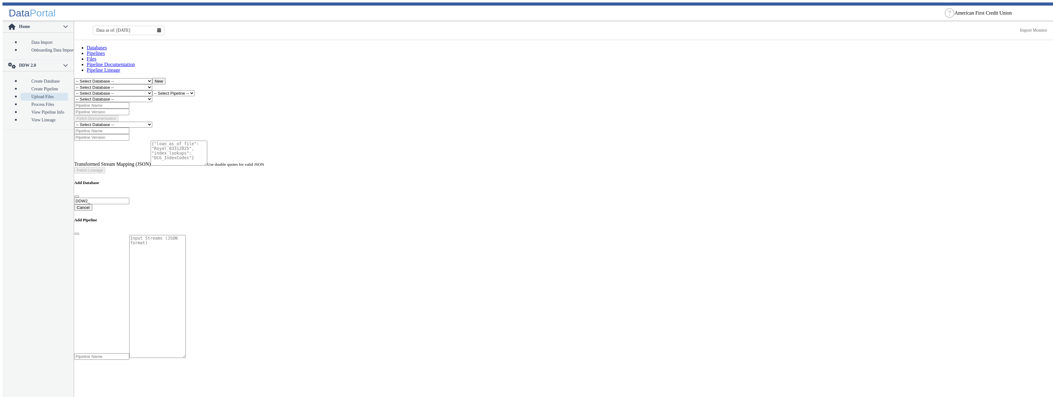
click at [150, 90] on select "-- Select Database -- DDW2_DENIS2_API_DEV DDW2_DENIS3_API_DEV DDW2_DENIS4_API_D…" at bounding box center [113, 93] width 78 height 6
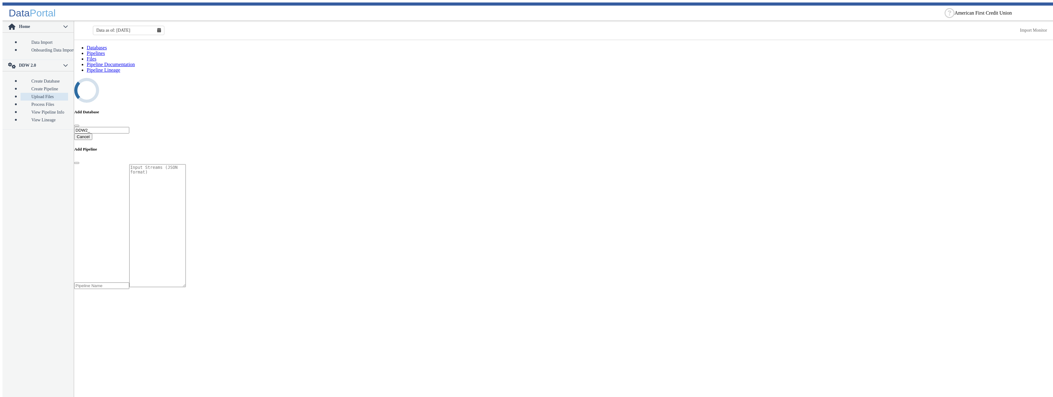
select select "7: Object"
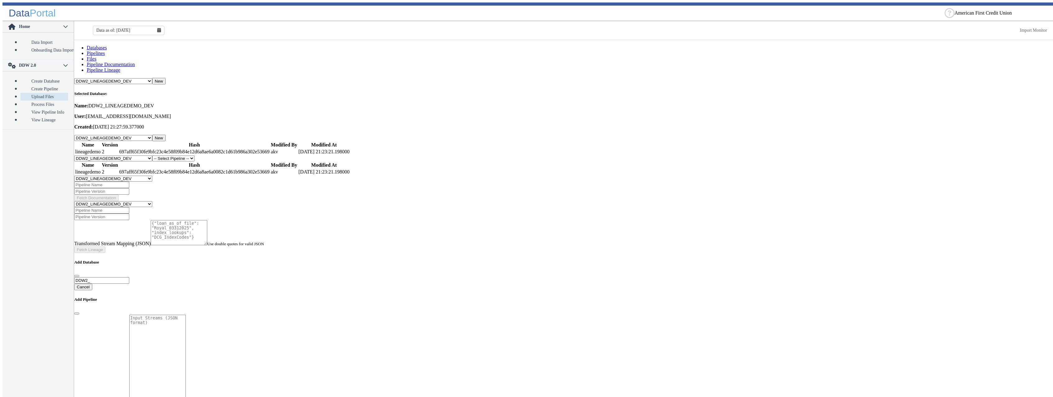
select select "1: Object"
click option "lineagedemo" at bounding box center [0, 0] width 0 height 0
click at [208, 156] on button "New" at bounding box center [201, 159] width 13 height 7
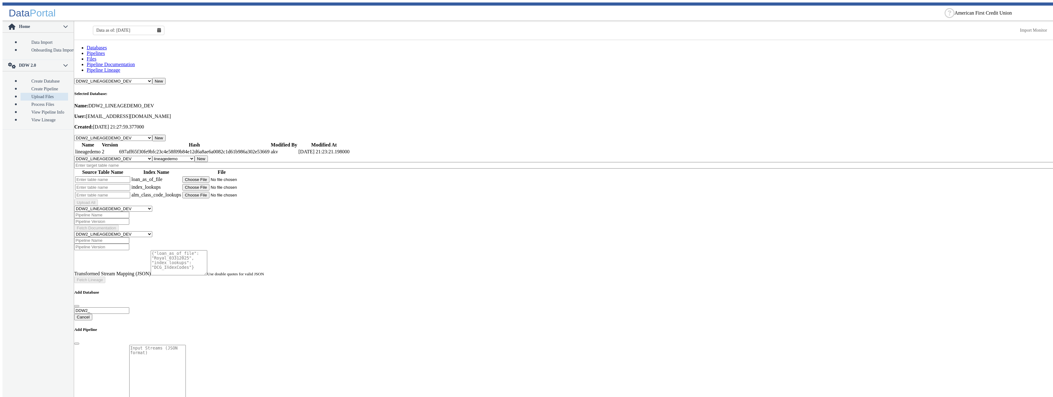
click at [122, 162] on input "text" at bounding box center [564, 165] width 981 height 7
type input "ddd"
click at [112, 177] on input "text" at bounding box center [102, 180] width 55 height 7
type input "dddd"
click at [112, 184] on input "text" at bounding box center [102, 187] width 55 height 7
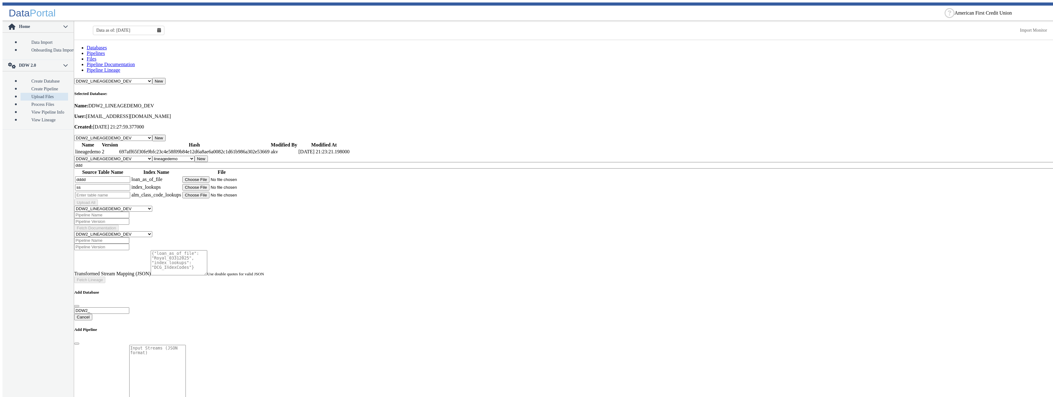
type input "ss"
click at [115, 192] on input "text" at bounding box center [102, 195] width 55 height 7
type input "aaa"
click at [221, 177] on input "file" at bounding box center [221, 180] width 79 height 7
type input "C:\fakepath\Royal_03312025_v2.csv"
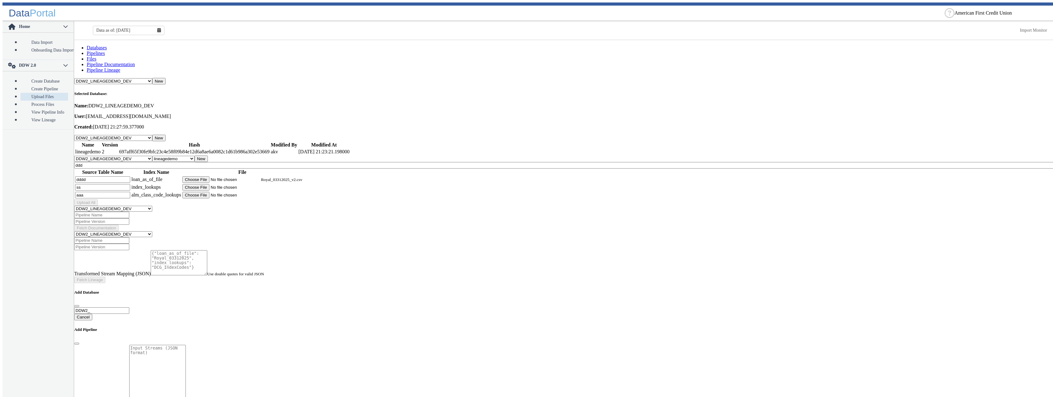
click at [226, 184] on input "file" at bounding box center [221, 187] width 79 height 7
type input "C:\fakepath\DCG_IndexCodes_New.csv"
click at [228, 192] on input "file" at bounding box center [221, 195] width 79 height 7
type input "C:\fakepath\DCG_ALM_Class_Codes.csv"
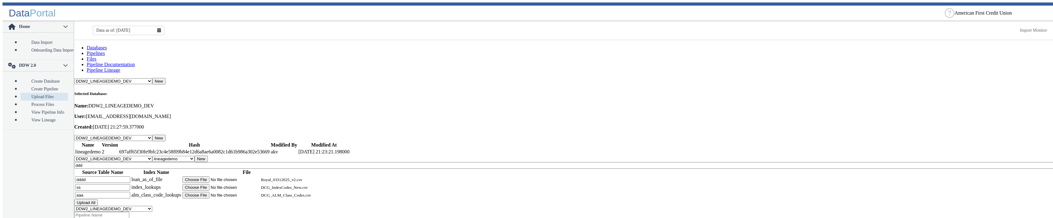
click at [98, 199] on button "Upload All" at bounding box center [86, 202] width 24 height 7
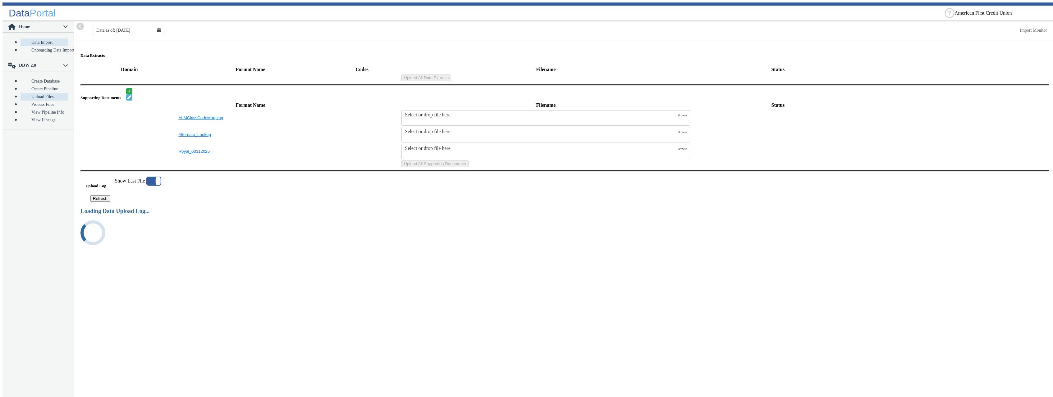
click at [44, 93] on link "Upload Files" at bounding box center [45, 97] width 48 height 8
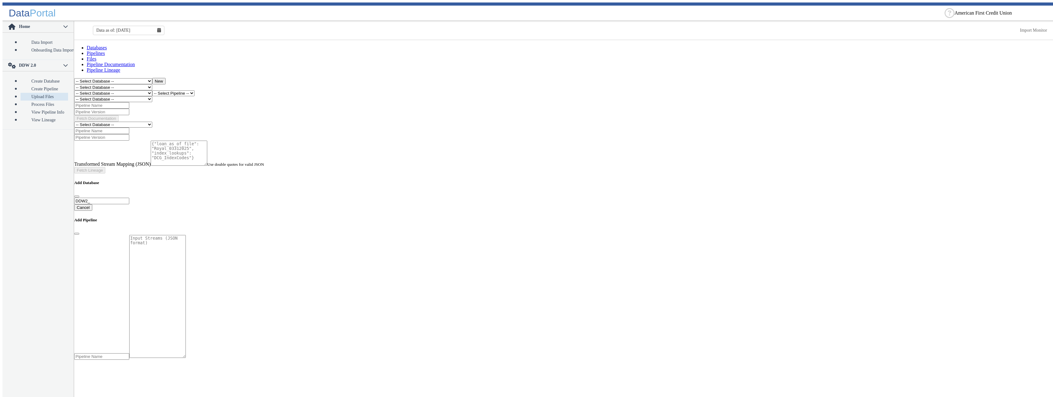
click at [74, 90] on select "-- Select Database -- DDW2_DENIS2_API_DEV DDW2_DENIS3_API_DEV DDW2_DENIS4_API_D…" at bounding box center [113, 93] width 78 height 6
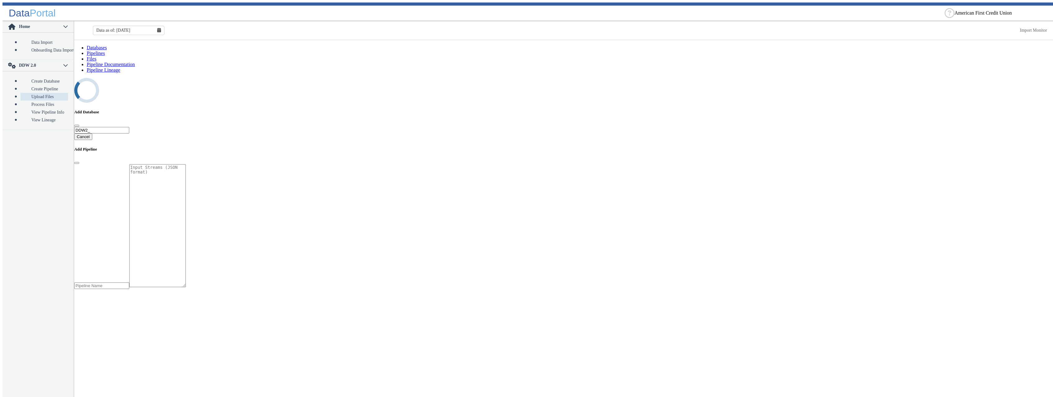
select select "7: Object"
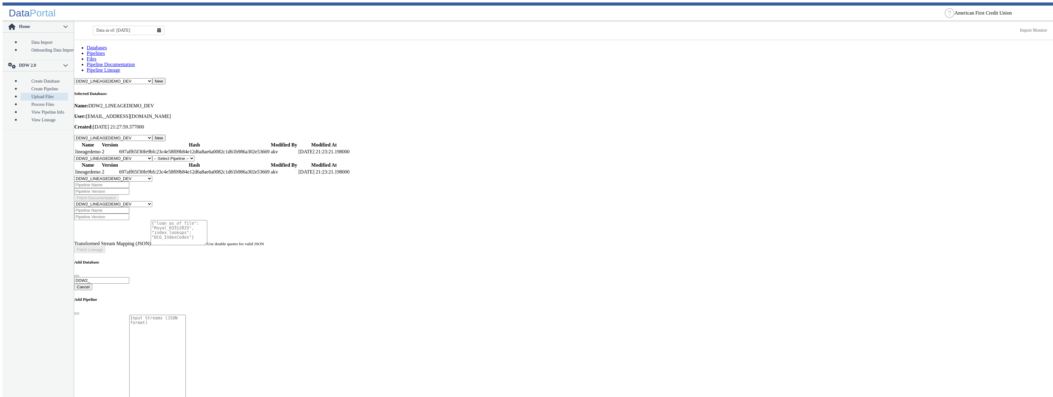
click at [152, 156] on select "-- Select Pipeline -- lineagedemo" at bounding box center [173, 159] width 42 height 6
select select "1: Object"
click option "lineagedemo" at bounding box center [0, 0] width 0 height 0
click at [208, 156] on button "New" at bounding box center [201, 159] width 13 height 7
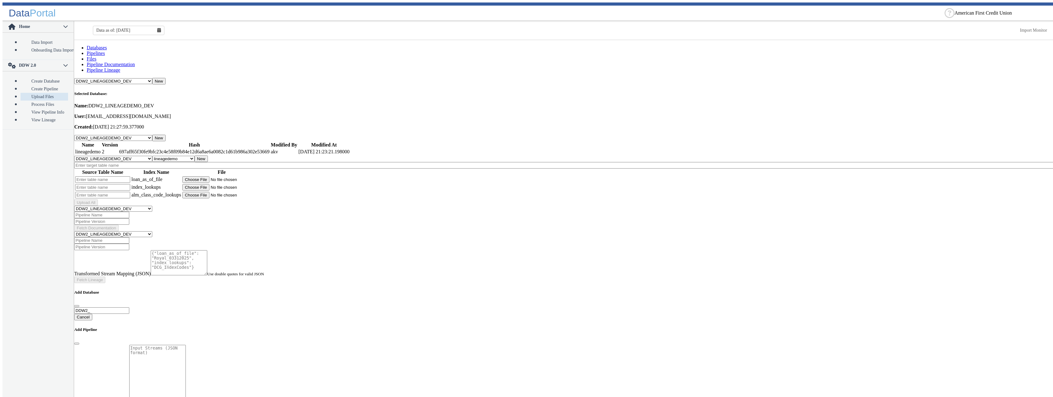
click at [134, 162] on input "text" at bounding box center [564, 165] width 981 height 7
type input "eee"
click at [130, 177] on input "text" at bounding box center [102, 180] width 55 height 7
type input "ss"
click at [127, 184] on input "text" at bounding box center [102, 187] width 55 height 7
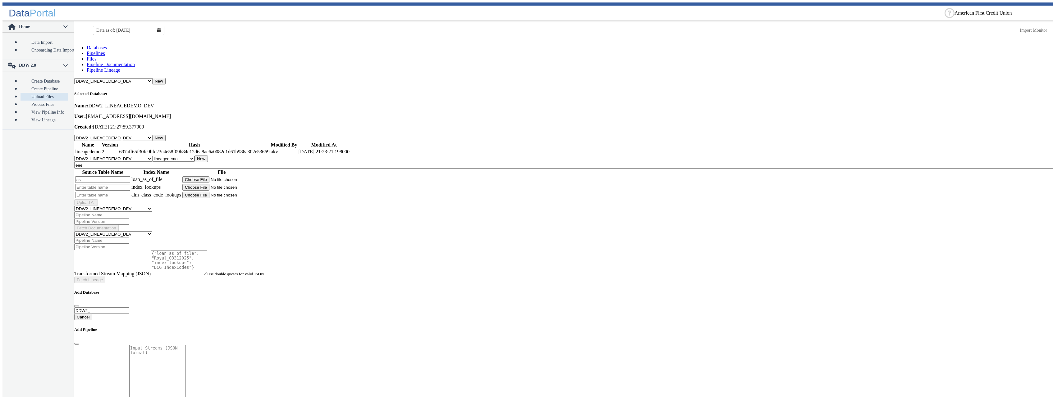
click at [127, 184] on input "text" at bounding box center [102, 187] width 55 height 7
type input "aa"
click at [128, 192] on input "text" at bounding box center [102, 195] width 55 height 7
type input "qq"
click at [231, 177] on input "file" at bounding box center [221, 180] width 79 height 7
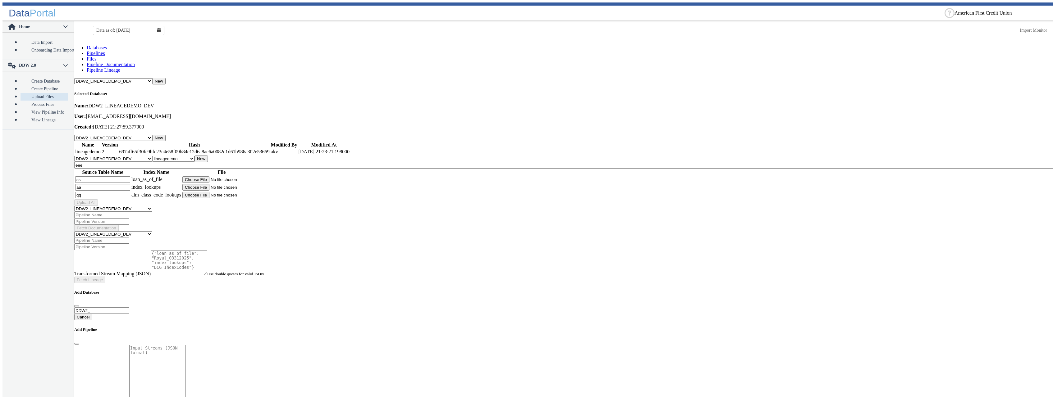
type input "C:\fakepath\Royal_03312025_v2.csv"
click at [223, 184] on input "file" at bounding box center [221, 187] width 79 height 7
type input "C:\fakepath\DCG_IndexCodes_New.csv"
click at [230, 192] on input "file" at bounding box center [221, 195] width 79 height 7
type input "C:\fakepath\DCG_ALM_Class_Codes.csv"
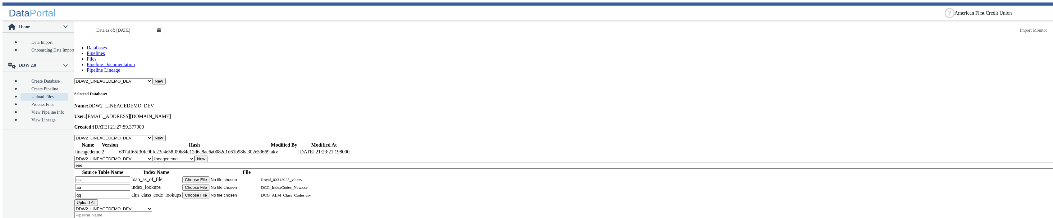
click at [98, 199] on button "Upload All" at bounding box center [86, 202] width 24 height 7
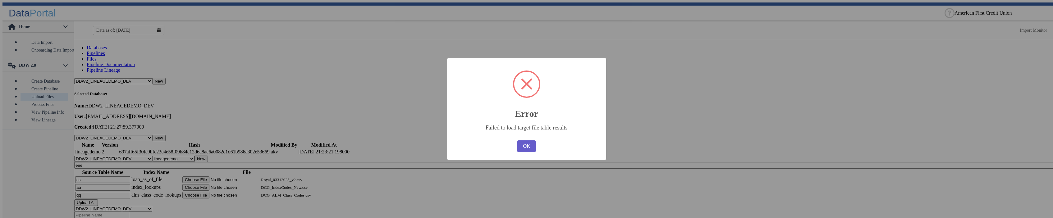
click at [528, 148] on button "OK" at bounding box center [526, 146] width 18 height 12
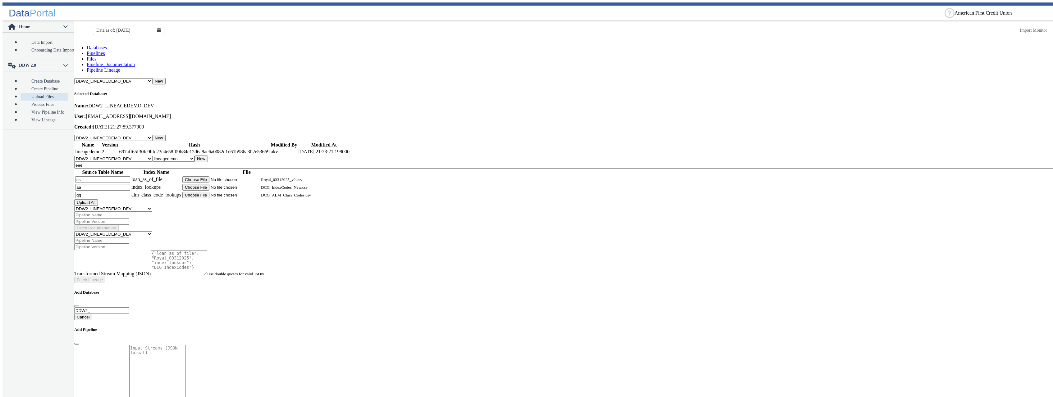
click at [526, 192] on main "Databases Pipelines Files Pipeline Documentation Pipeline Lineage -- Select Dat…" at bounding box center [564, 337] width 981 height 585
